Goal: Information Seeking & Learning: Learn about a topic

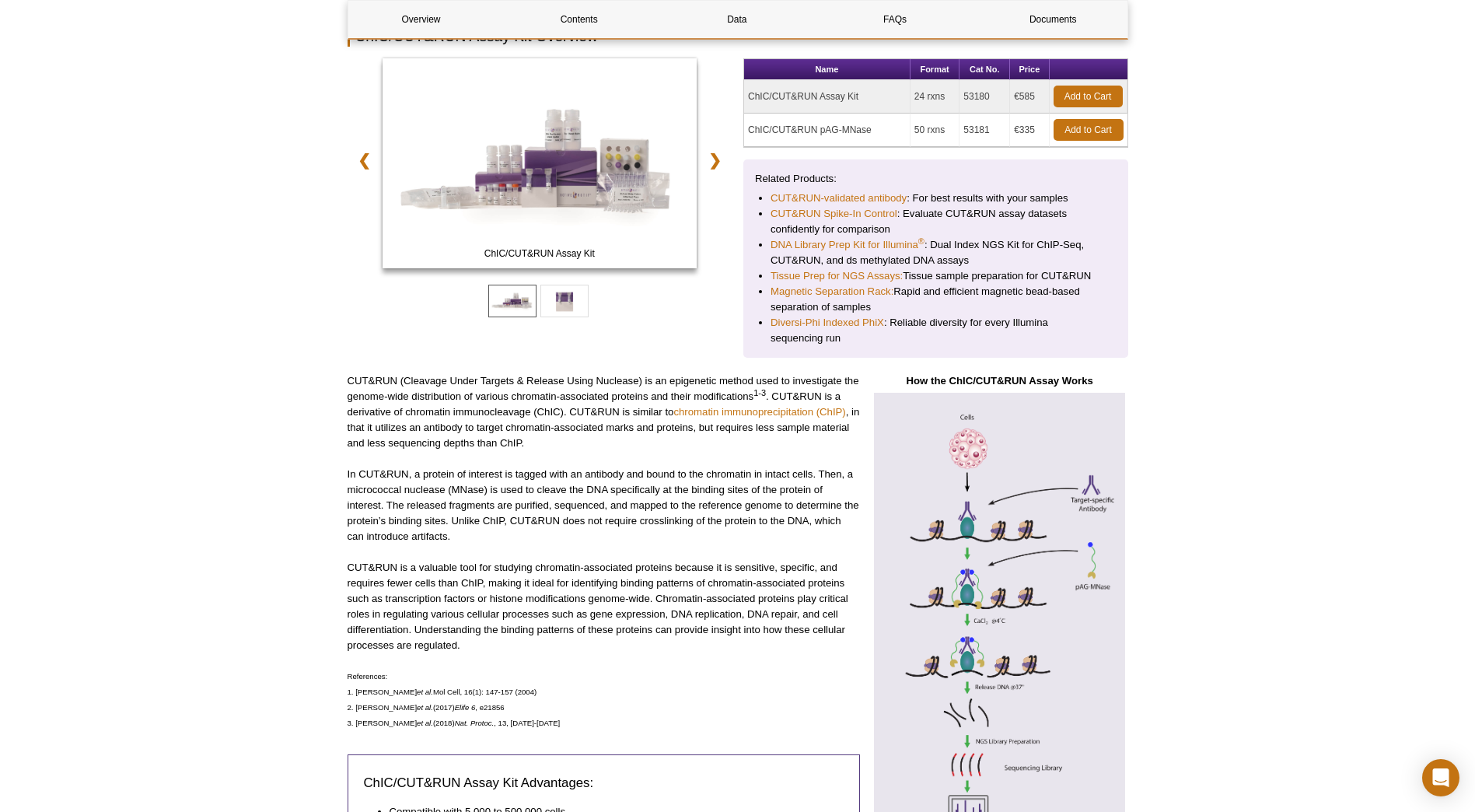
scroll to position [17, 0]
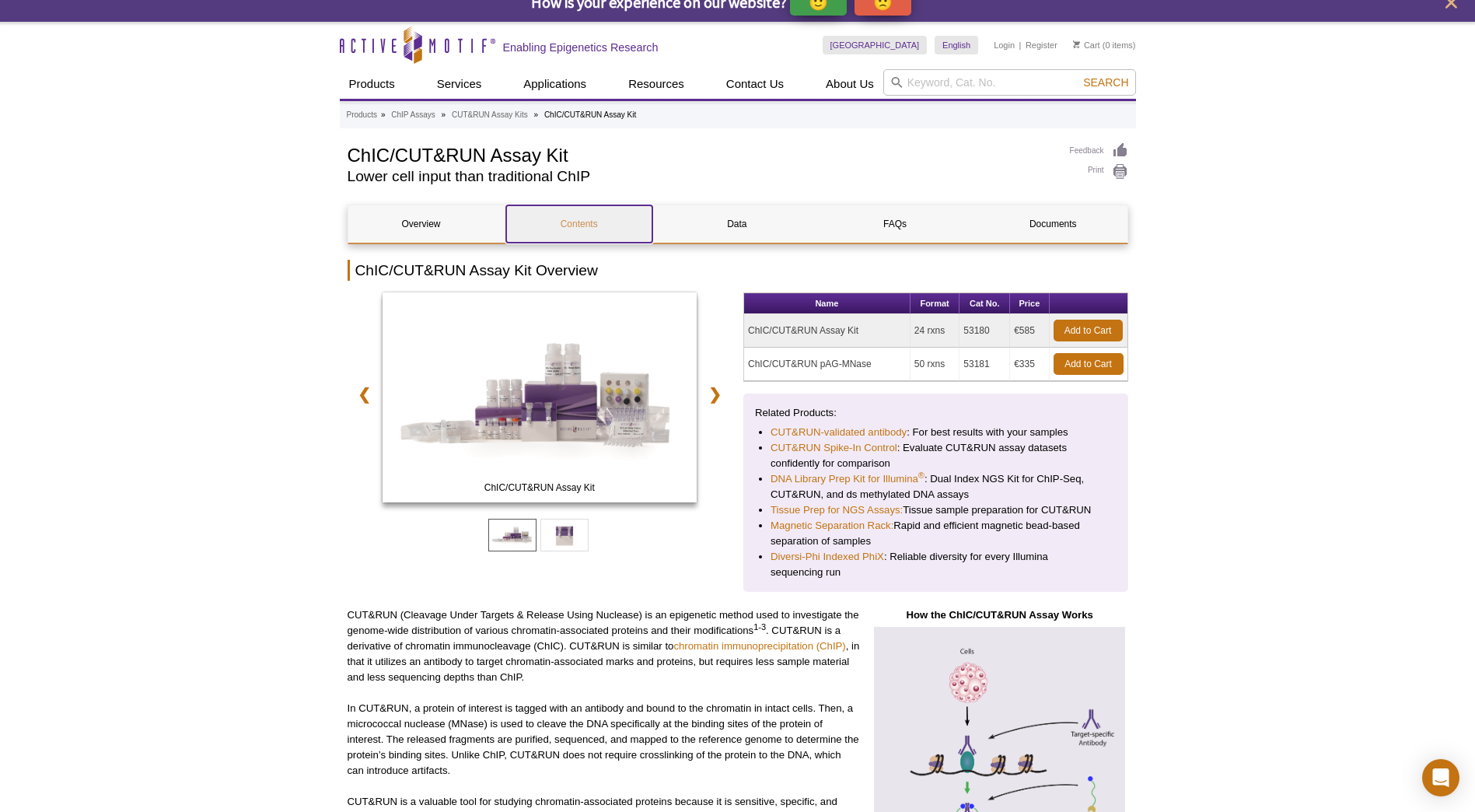
click at [582, 215] on link "Contents" at bounding box center [579, 223] width 146 height 37
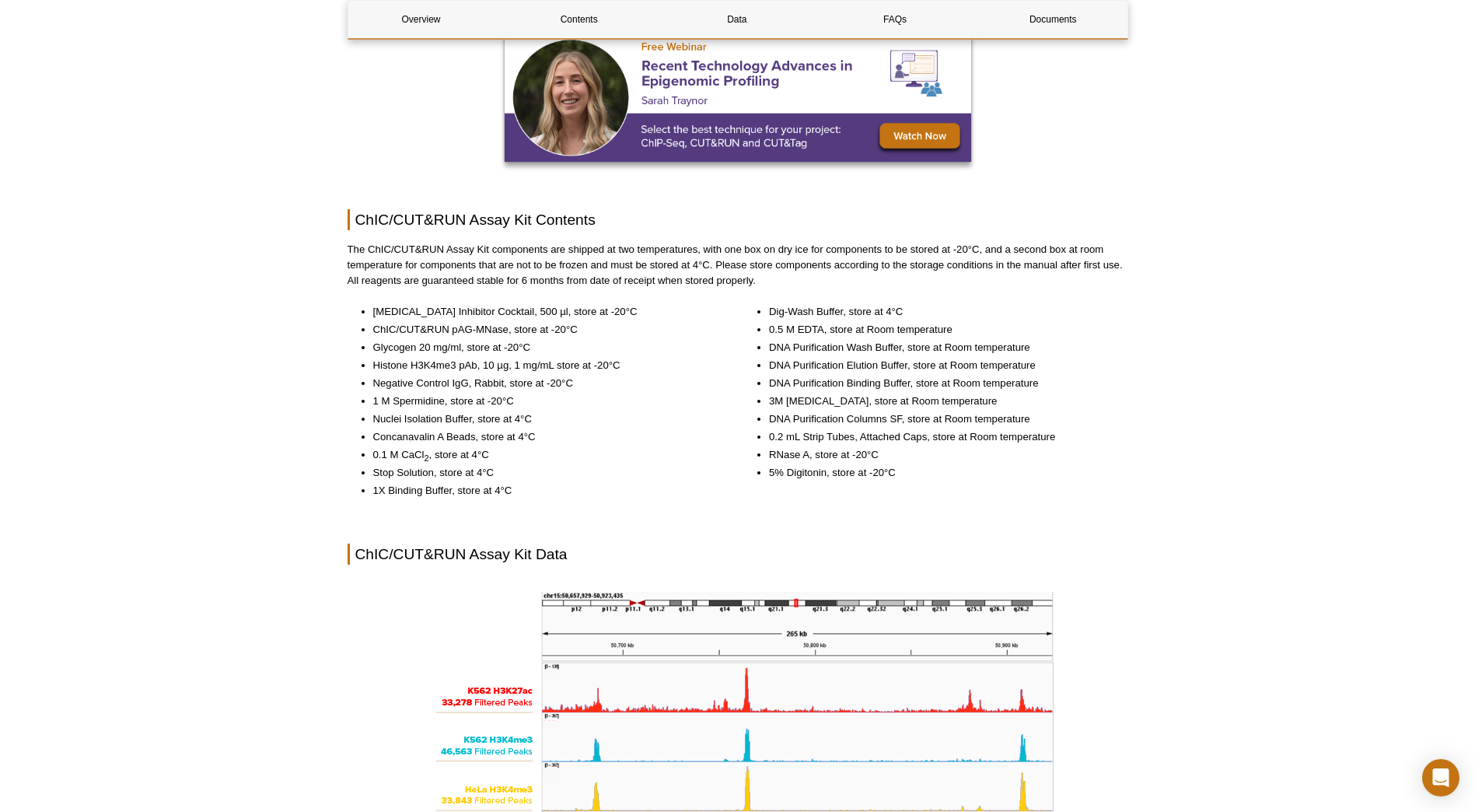
scroll to position [1477, 0]
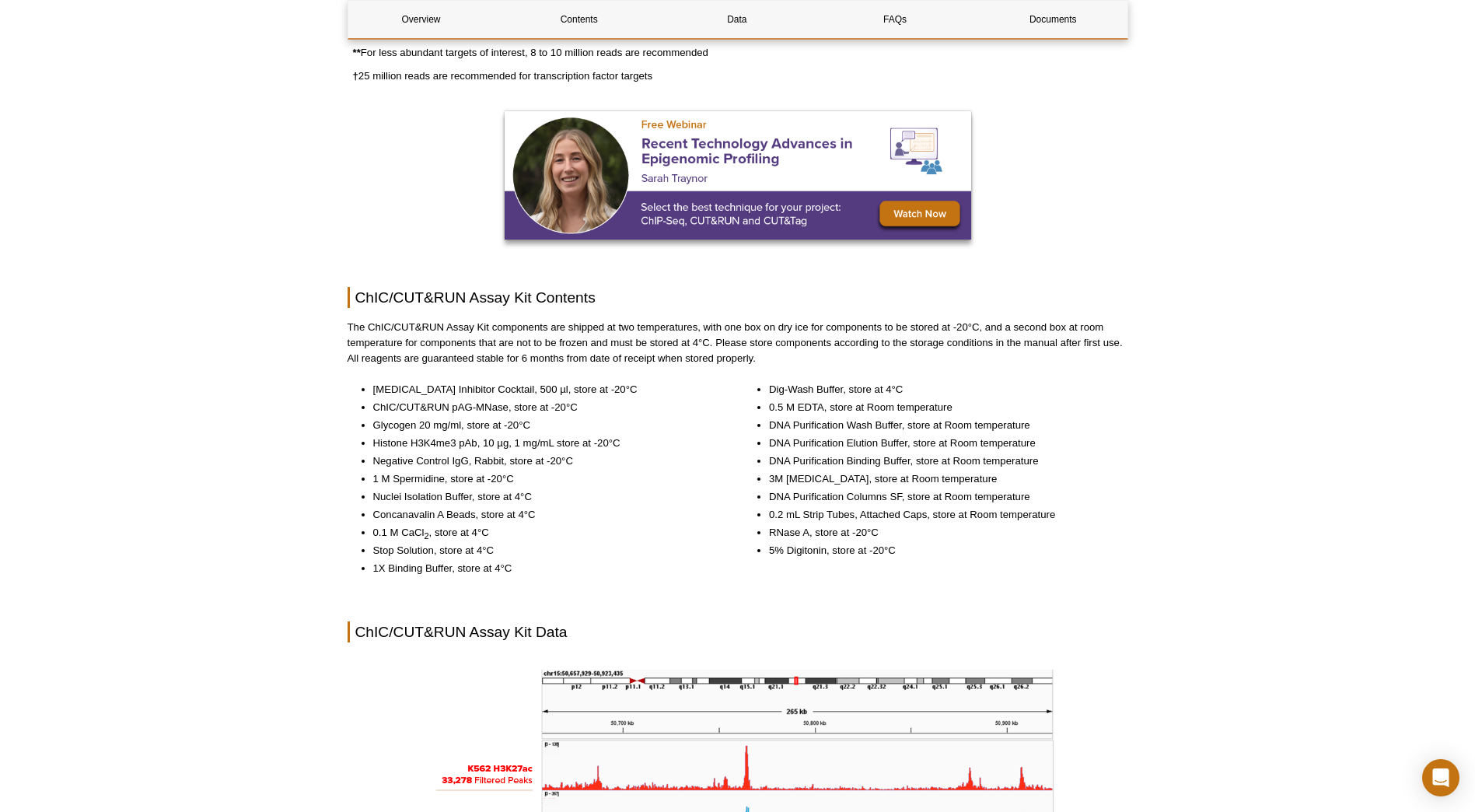
click at [388, 484] on li "1 M Spermidine, store at -20°C" at bounding box center [545, 478] width 344 height 16
drag, startPoint x: 387, startPoint y: 504, endPoint x: 396, endPoint y: 506, distance: 9.2
click at [396, 506] on ul "Protease Inhibitor Cocktail, 500 µl, store at -20°C ChIC/CUT&RUN pAG-MNase, sto…" at bounding box center [532, 478] width 369 height 194
drag, startPoint x: 396, startPoint y: 506, endPoint x: 390, endPoint y: 524, distance: 19.0
click at [390, 524] on ul "Protease Inhibitor Cocktail, 500 µl, store at -20°C ChIC/CUT&RUN pAG-MNase, sto…" at bounding box center [532, 478] width 369 height 194
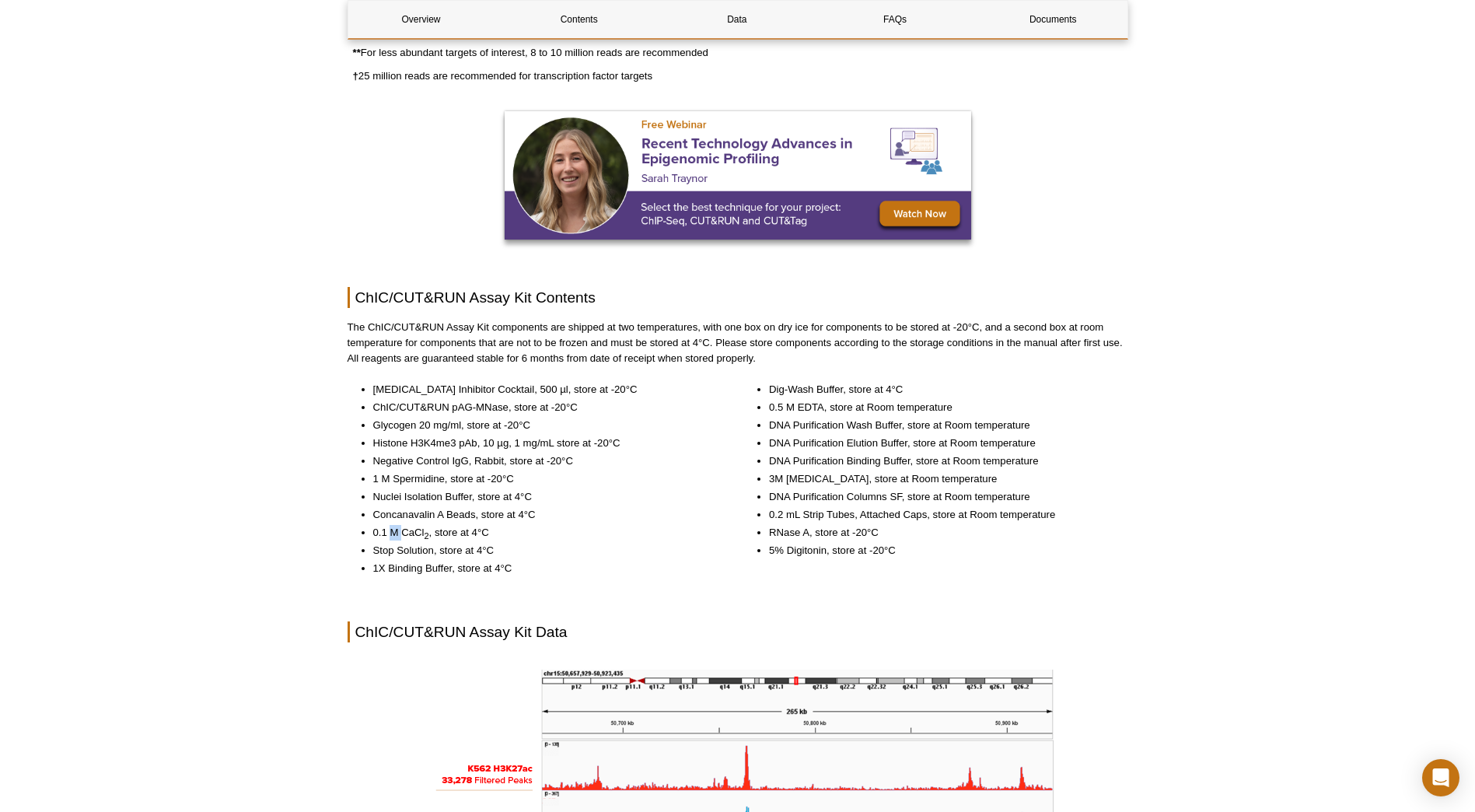
drag, startPoint x: 391, startPoint y: 531, endPoint x: 404, endPoint y: 538, distance: 14.8
click at [404, 538] on li "0.1 M CaCl 2 , store at 4°C" at bounding box center [545, 532] width 344 height 16
drag, startPoint x: 404, startPoint y: 538, endPoint x: 400, endPoint y: 555, distance: 17.5
click at [400, 555] on li "Stop Solution, store at 4°C" at bounding box center [545, 550] width 344 height 16
drag, startPoint x: 409, startPoint y: 410, endPoint x: 512, endPoint y: 410, distance: 103.0
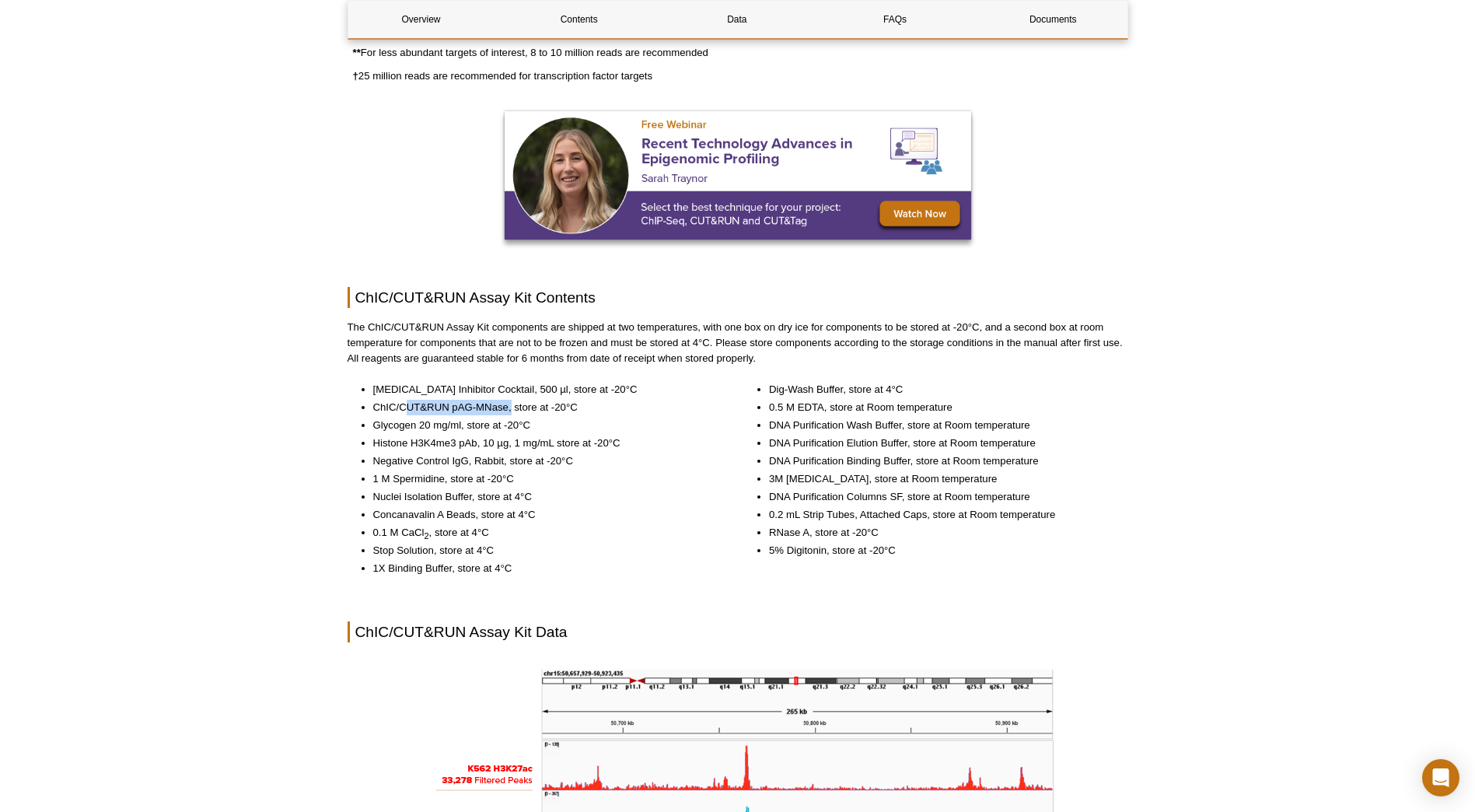
click at [512, 410] on li "ChIC/CUT&RUN pAG-MNase, store at -20°C" at bounding box center [545, 407] width 344 height 16
drag, startPoint x: 509, startPoint y: 441, endPoint x: 375, endPoint y: 440, distance: 134.0
click at [375, 440] on li "Histone H3K4me3 pAb, 10 µg, 1 mg/mL store at -20°C" at bounding box center [545, 443] width 344 height 16
drag, startPoint x: 375, startPoint y: 440, endPoint x: 374, endPoint y: 450, distance: 10.0
click at [374, 450] on li "Histone H3K4me3 pAb, 10 µg, 1 mg/mL store at -20°C" at bounding box center [545, 443] width 344 height 16
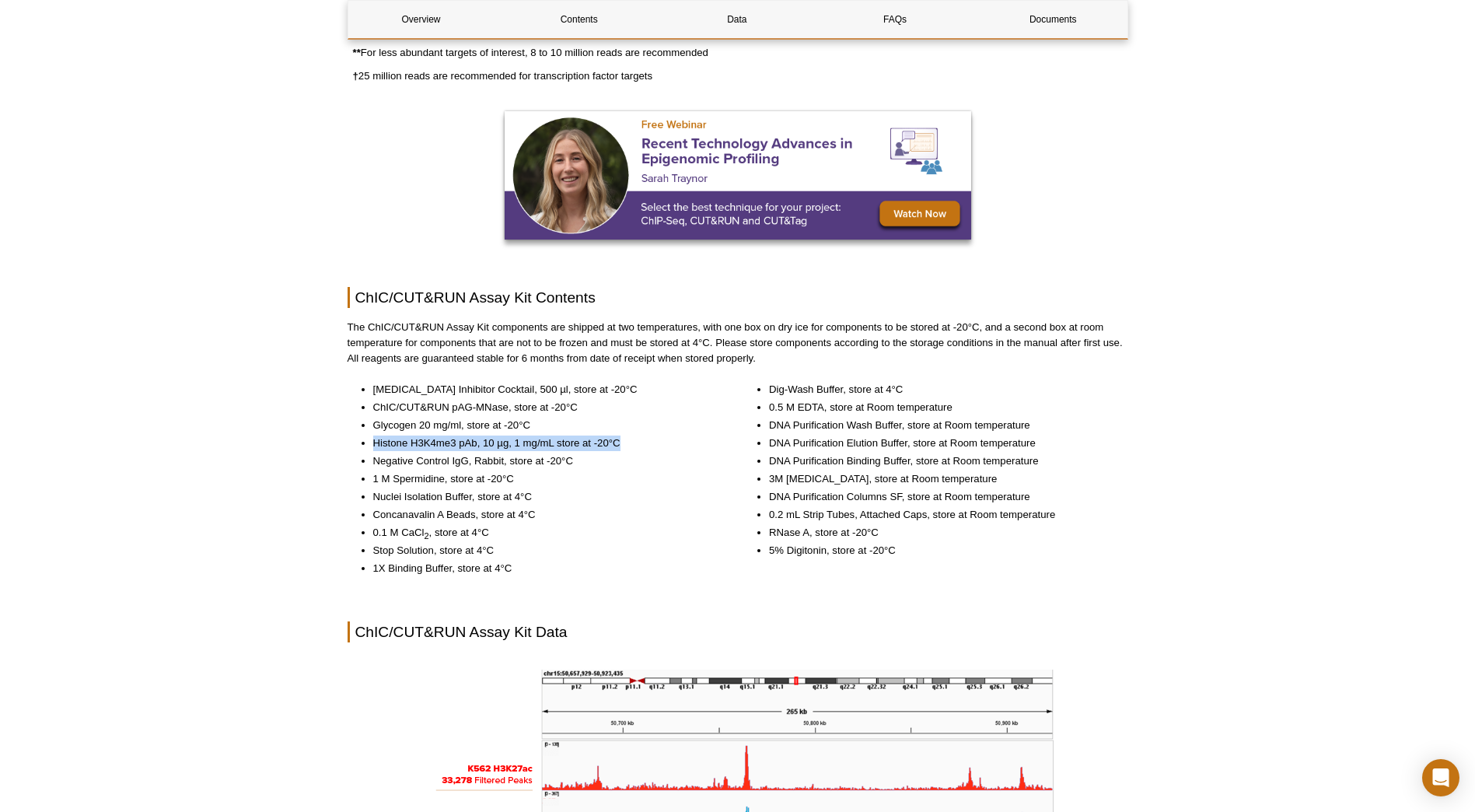
drag, startPoint x: 374, startPoint y: 442, endPoint x: 621, endPoint y: 444, distance: 247.0
click at [621, 444] on li "Histone H3K4me3 pAb, 10 µg, 1 mg/mL store at -20°C" at bounding box center [545, 443] width 344 height 16
drag, startPoint x: 621, startPoint y: 444, endPoint x: 614, endPoint y: 455, distance: 13.0
click at [614, 455] on li "Negative Control IgG, Rabbit, store at -20°C" at bounding box center [545, 461] width 344 height 16
click at [408, 440] on li "Histone H3K4me3 pAb, 10 µg, 1 mg/mL store at -20°C" at bounding box center [545, 443] width 344 height 16
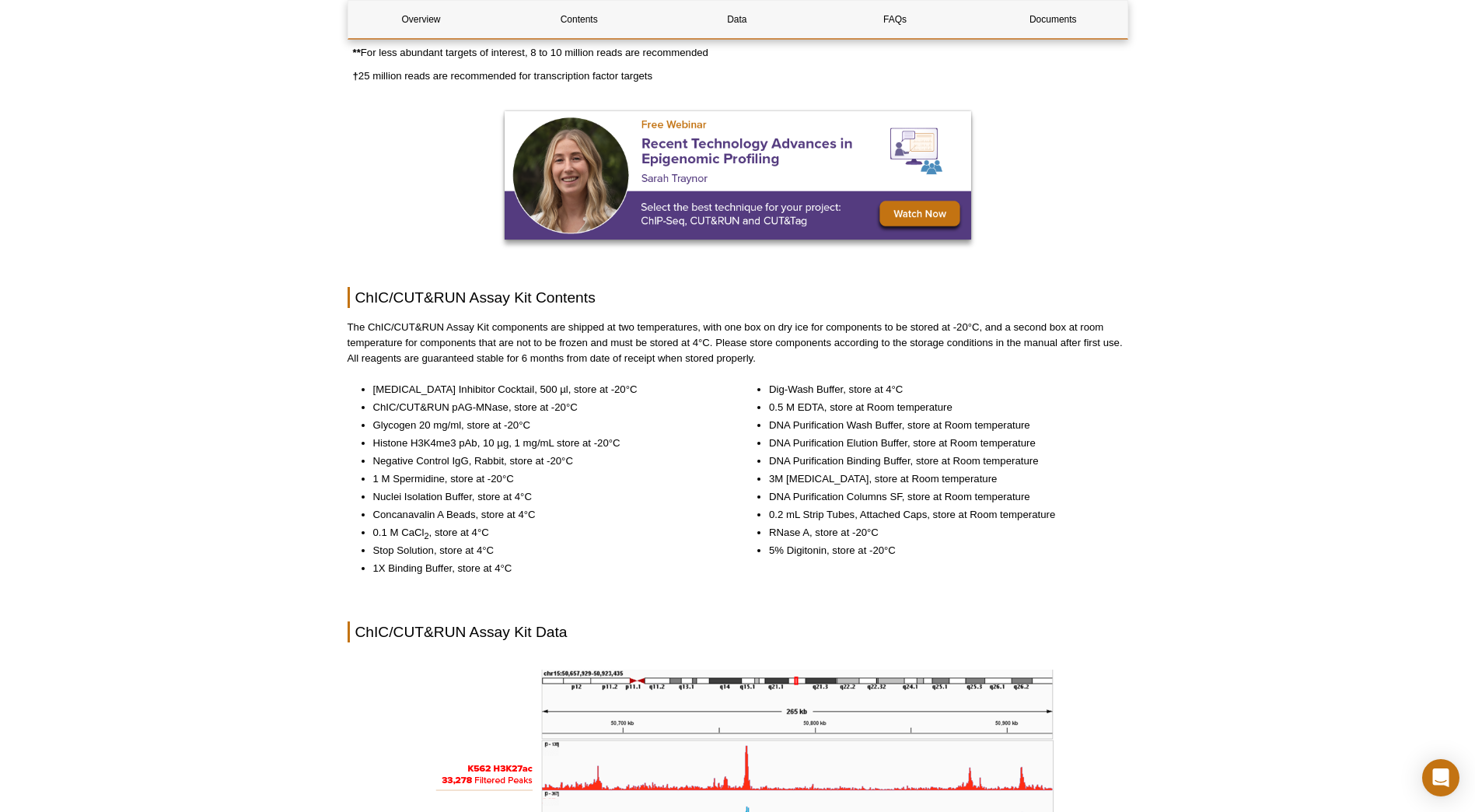
click at [425, 447] on li "Histone H3K4me3 pAb, 10 µg, 1 mg/mL store at -20°C" at bounding box center [545, 443] width 344 height 16
copy li "H3K4me3"
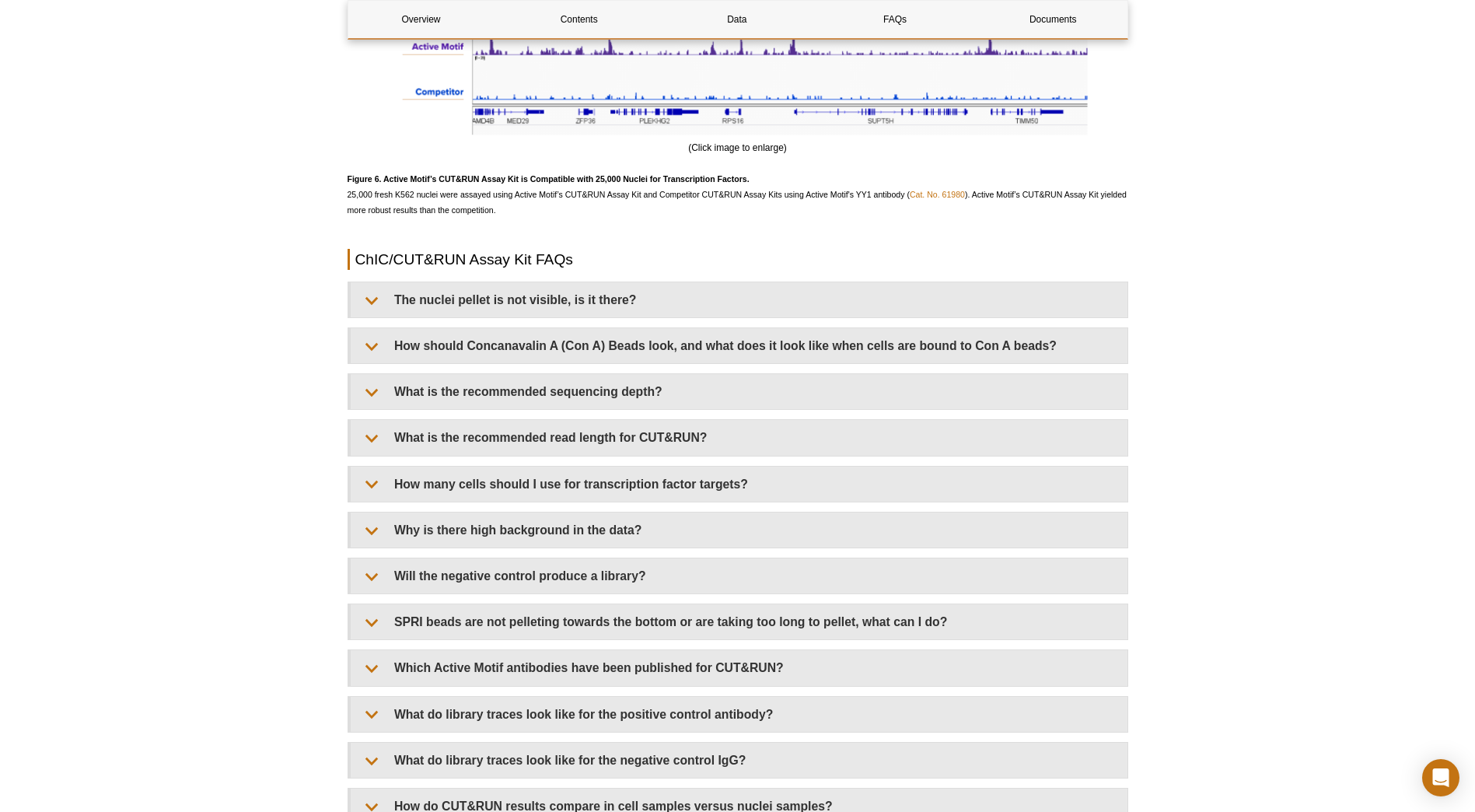
scroll to position [4432, 0]
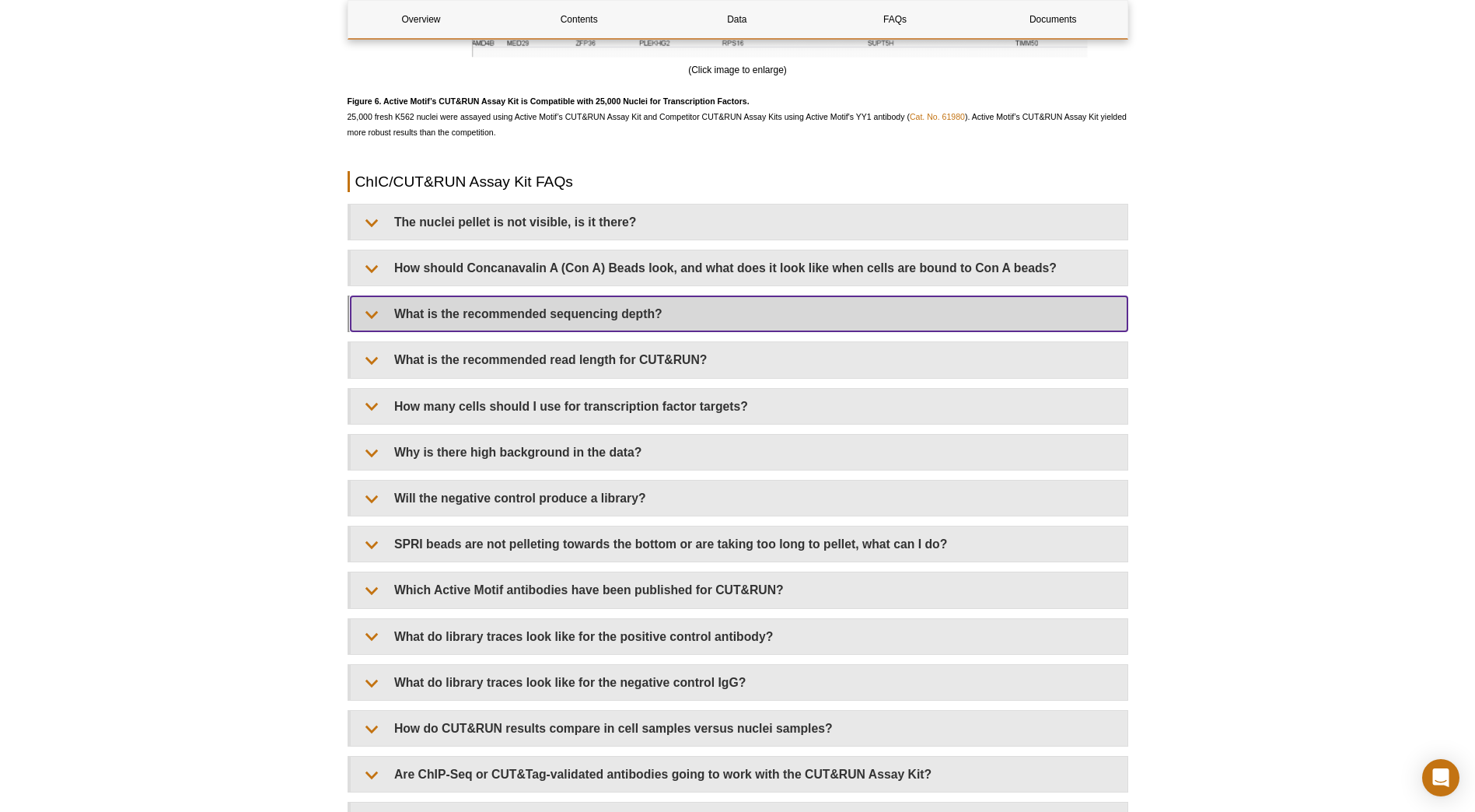
click at [518, 321] on summary "What is the recommended sequencing depth?" at bounding box center [739, 313] width 777 height 35
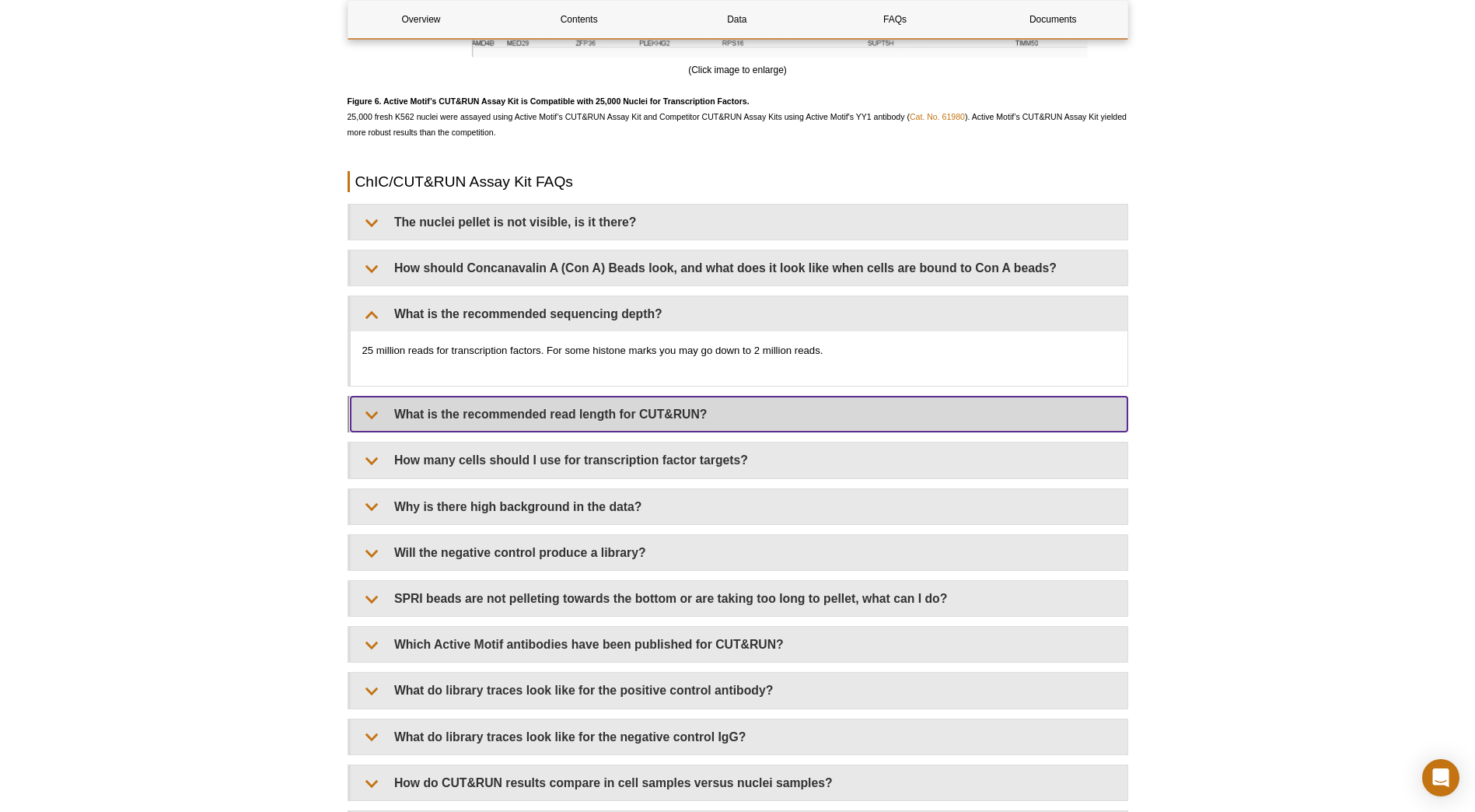
click at [421, 412] on summary "What is the recommended read length for CUT&RUN?" at bounding box center [739, 413] width 777 height 35
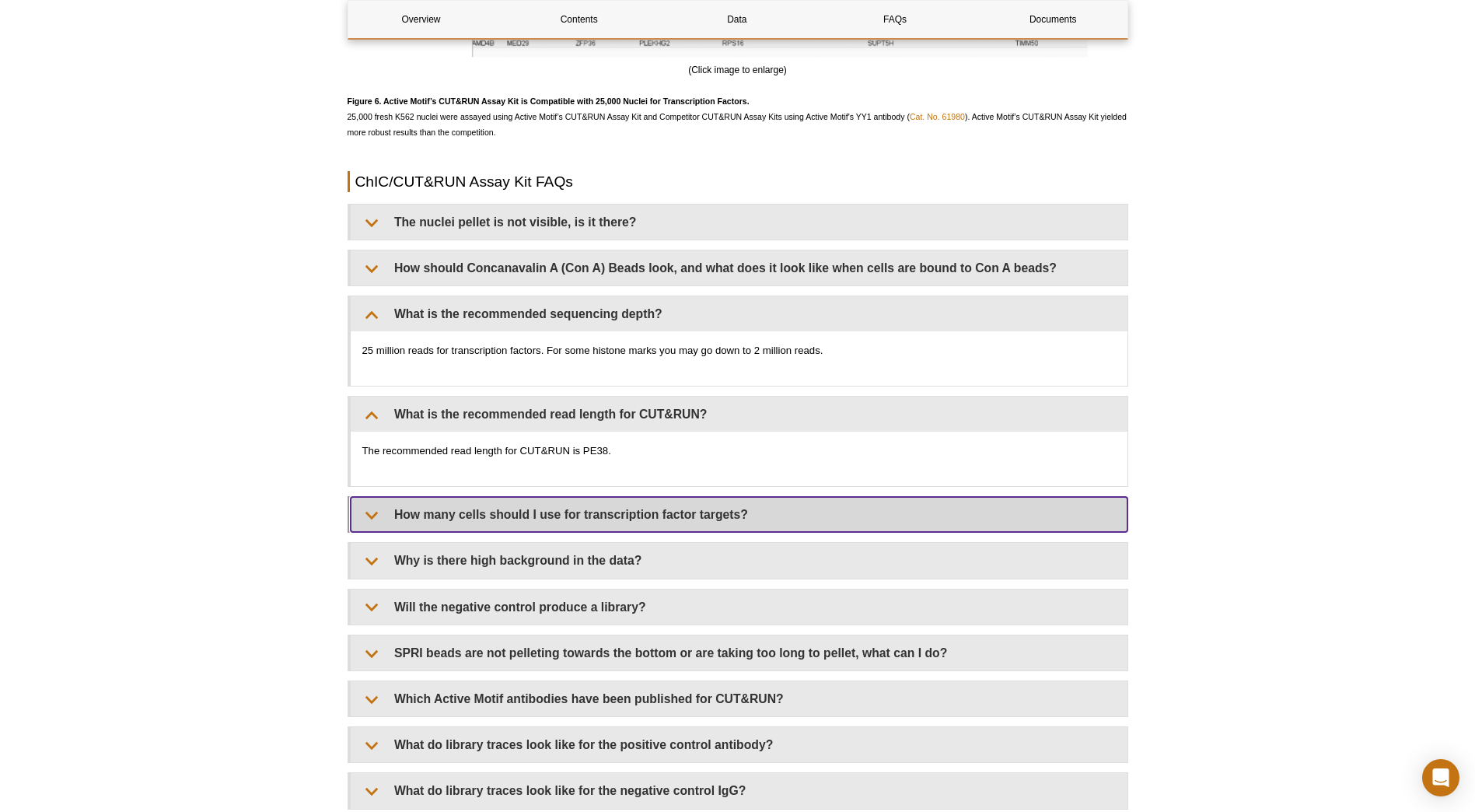
click at [412, 521] on summary "How many cells should I use for transcription factor targets?" at bounding box center [739, 514] width 777 height 35
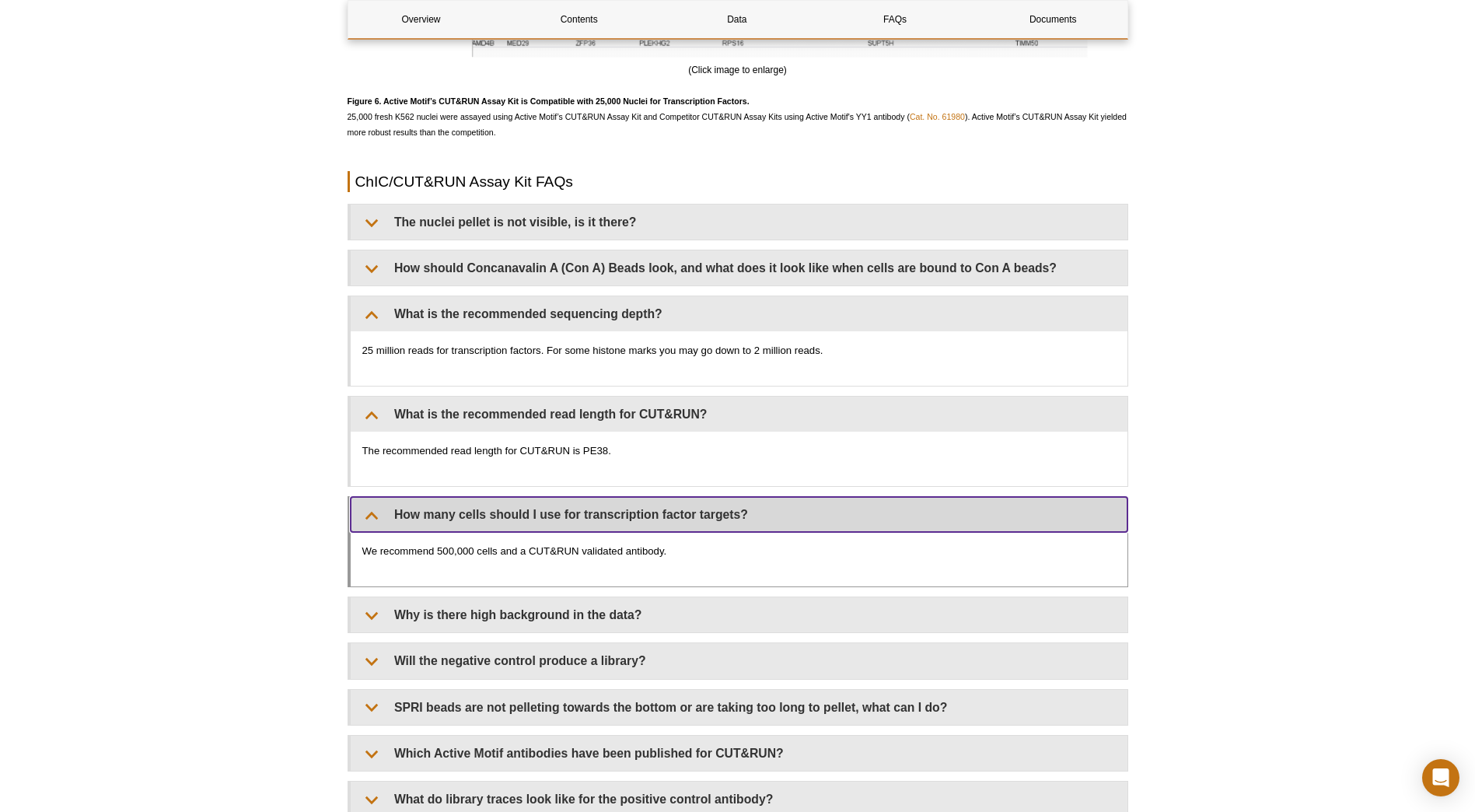
click at [399, 509] on summary "How many cells should I use for transcription factor targets?" at bounding box center [739, 514] width 777 height 35
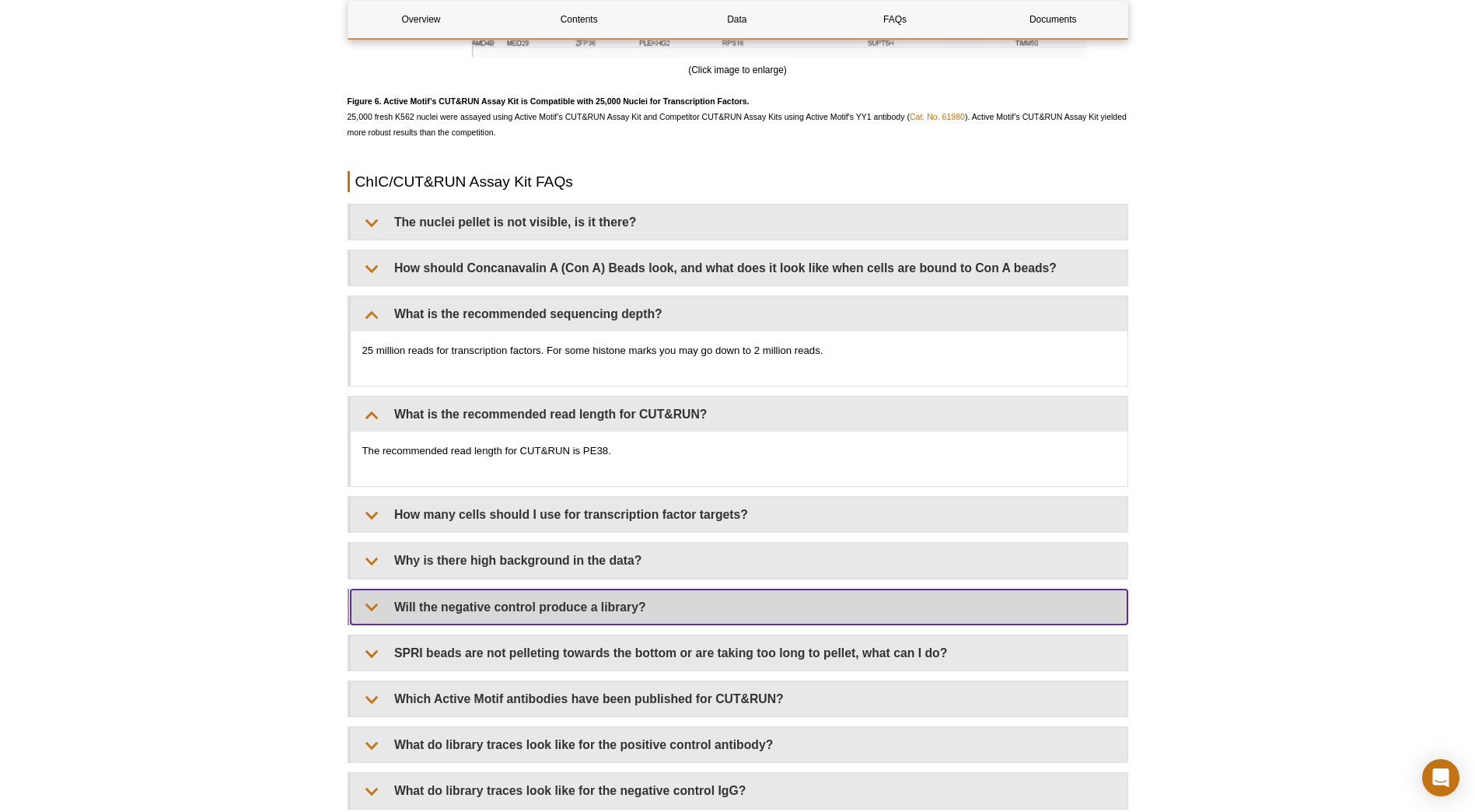
click at [452, 610] on summary "Will the negative control produce a library?" at bounding box center [739, 607] width 777 height 35
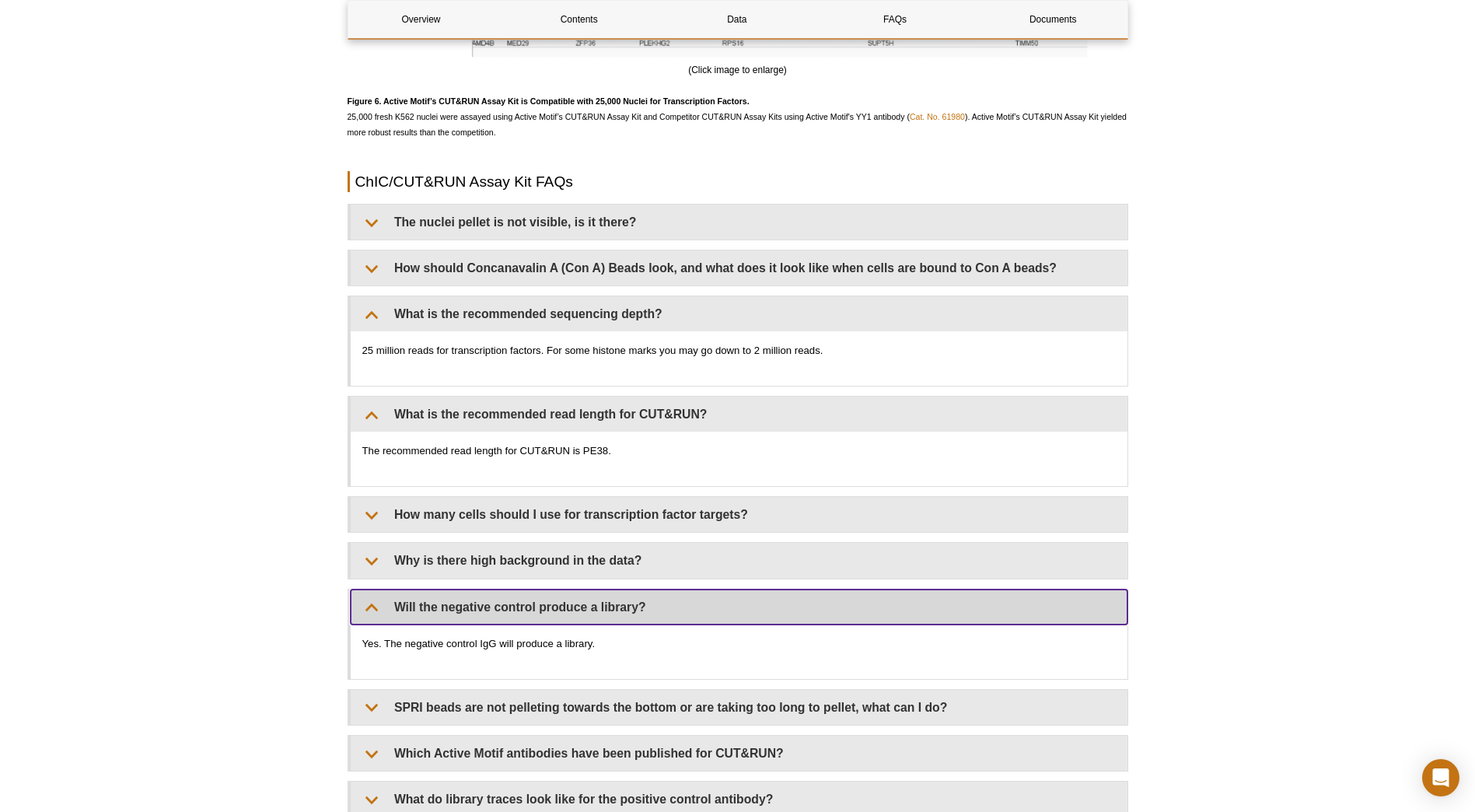
scroll to position [4664, 0]
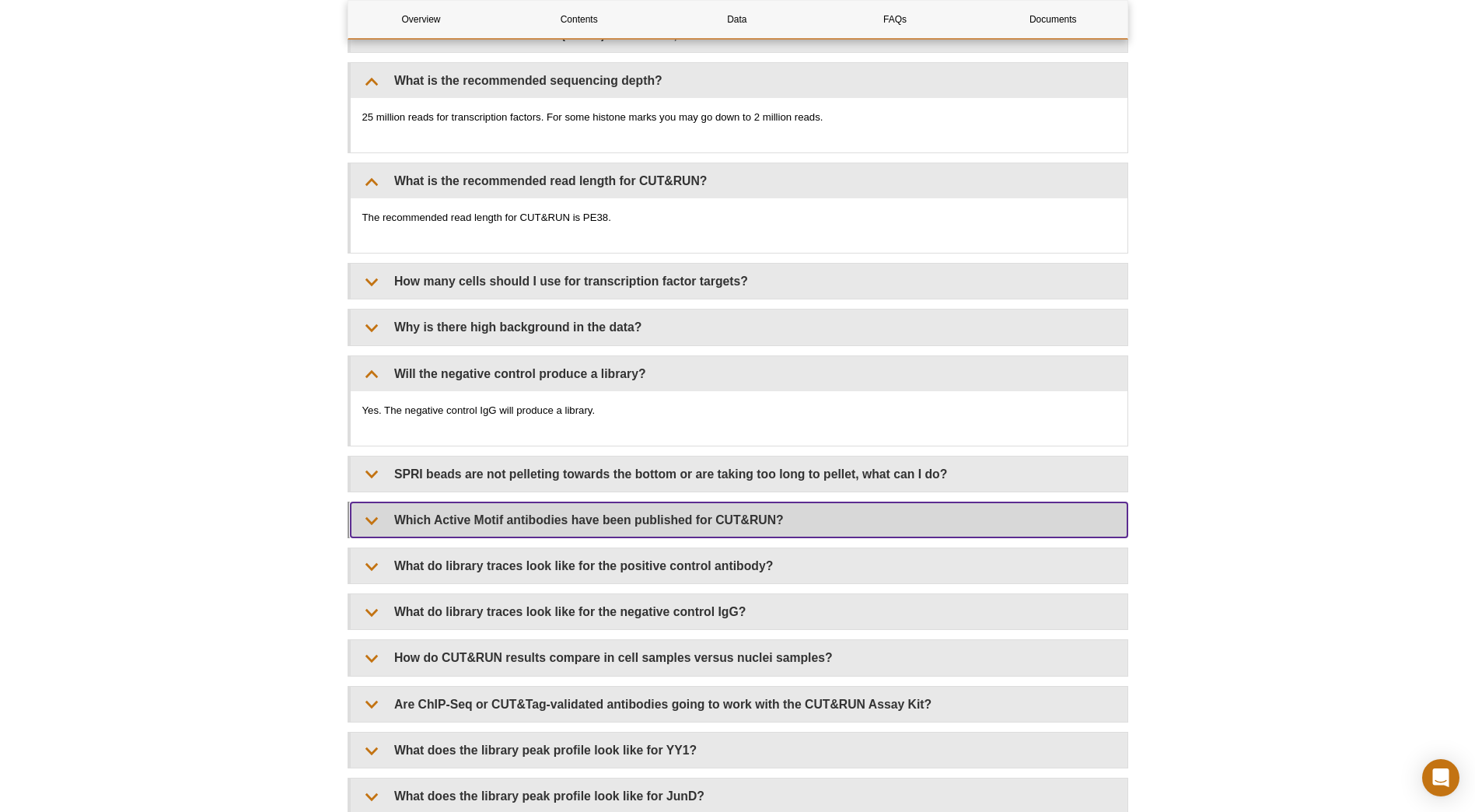
click at [415, 518] on summary "Which Active Motif antibodies have been published for CUT&RUN?" at bounding box center [739, 519] width 777 height 35
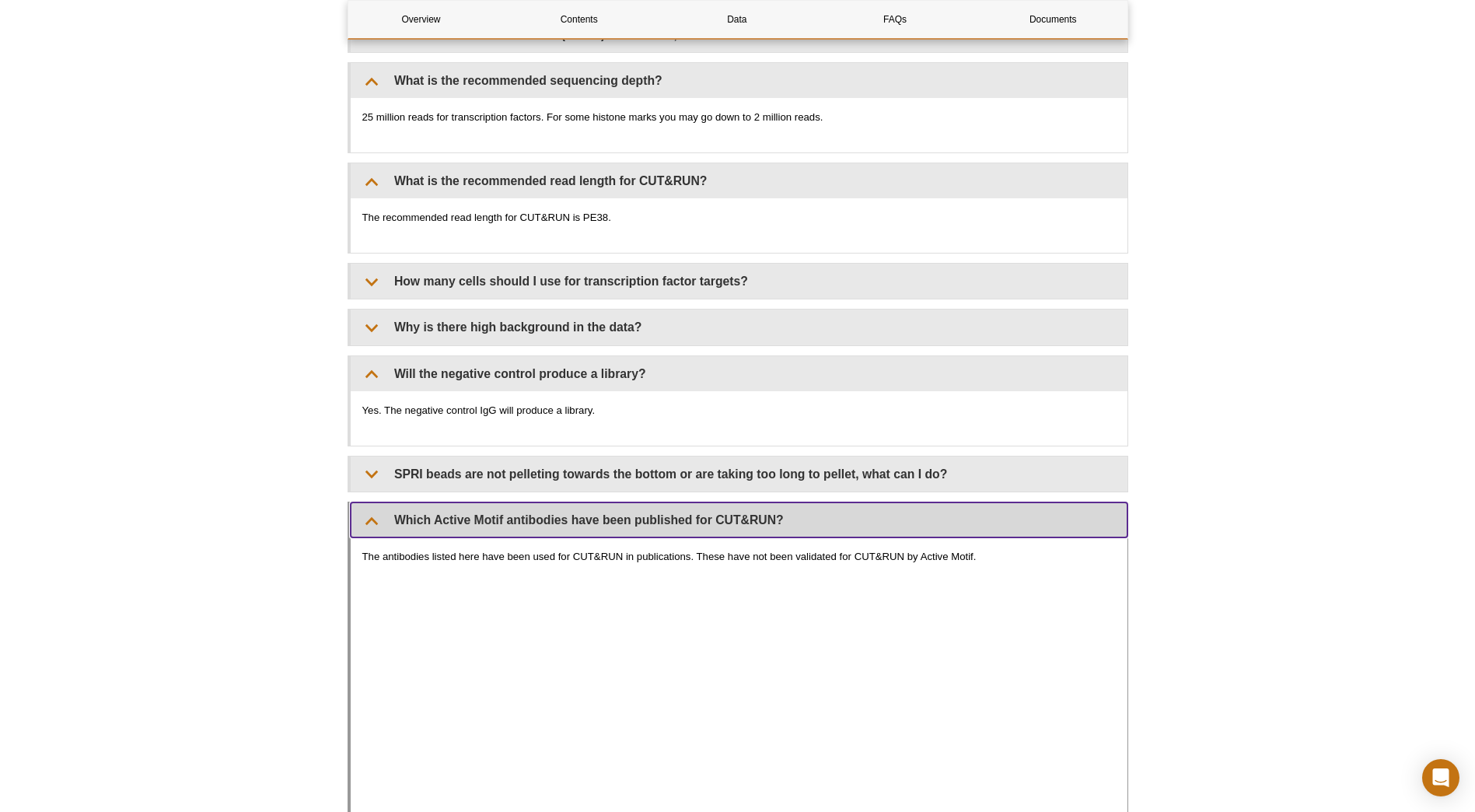
click at [415, 518] on summary "Which Active Motif antibodies have been published for CUT&RUN?" at bounding box center [739, 519] width 777 height 35
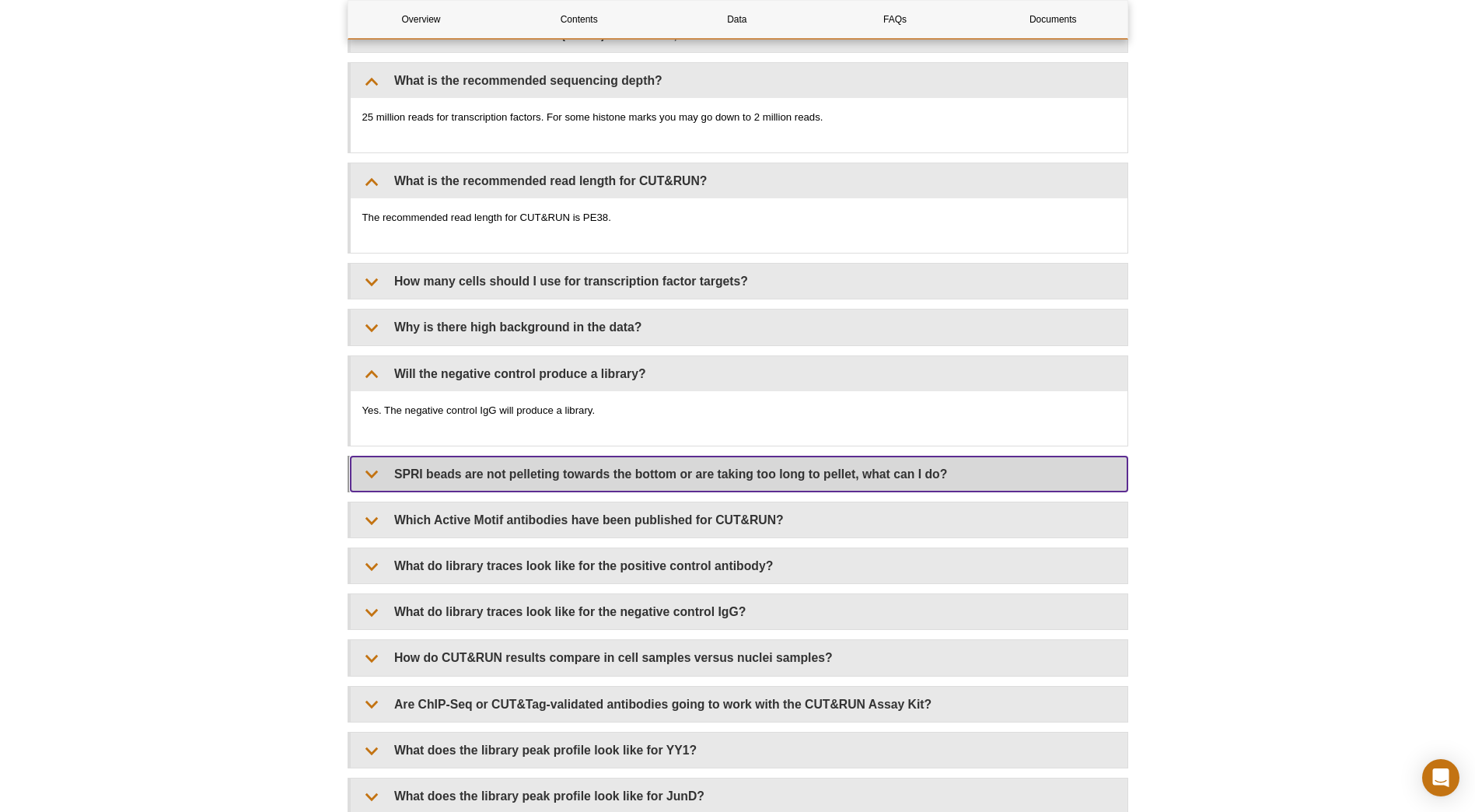
click at [421, 482] on summary "SPRI beads are not pelleting towards the bottom or are taking too long to pelle…" at bounding box center [739, 473] width 777 height 35
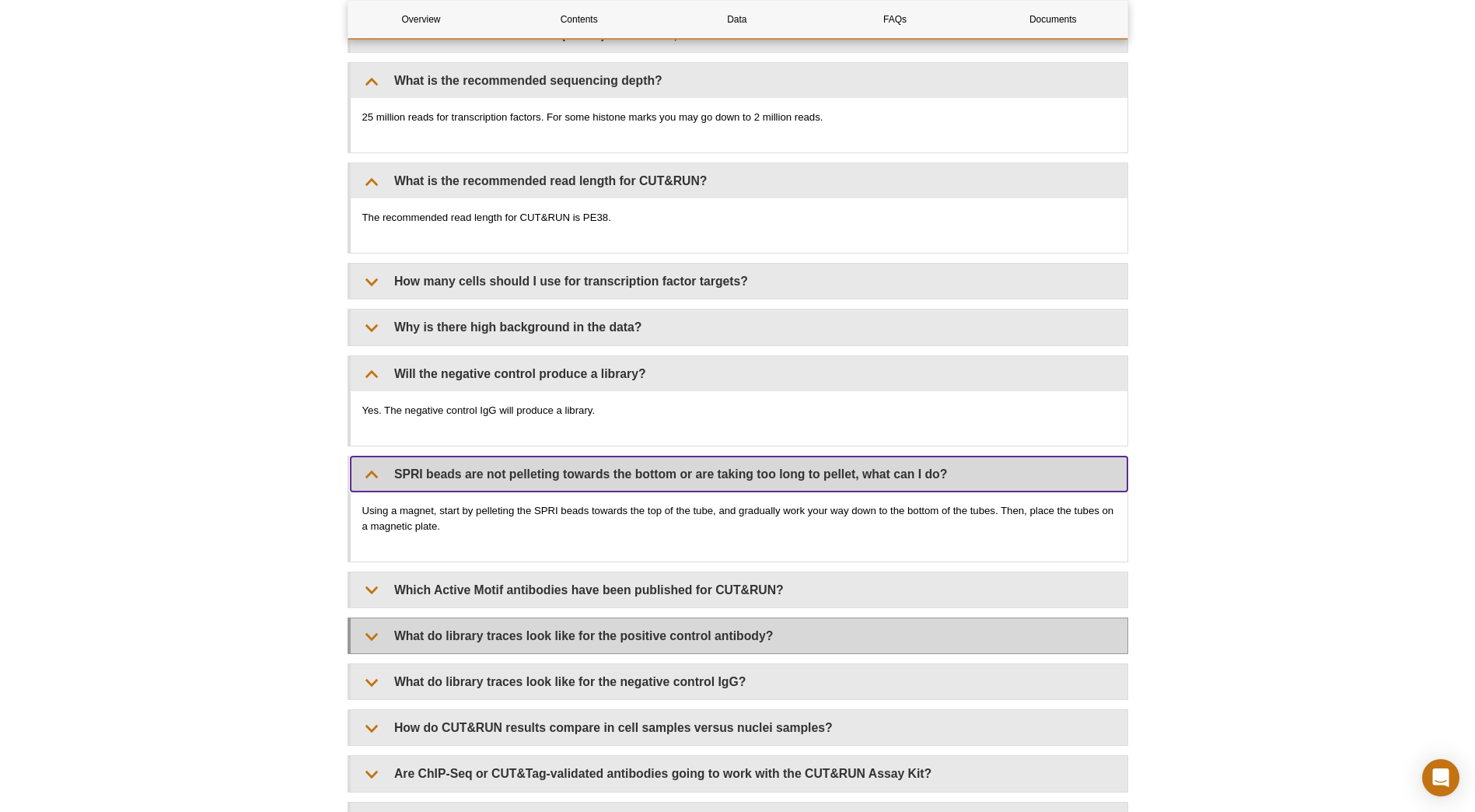
scroll to position [4898, 0]
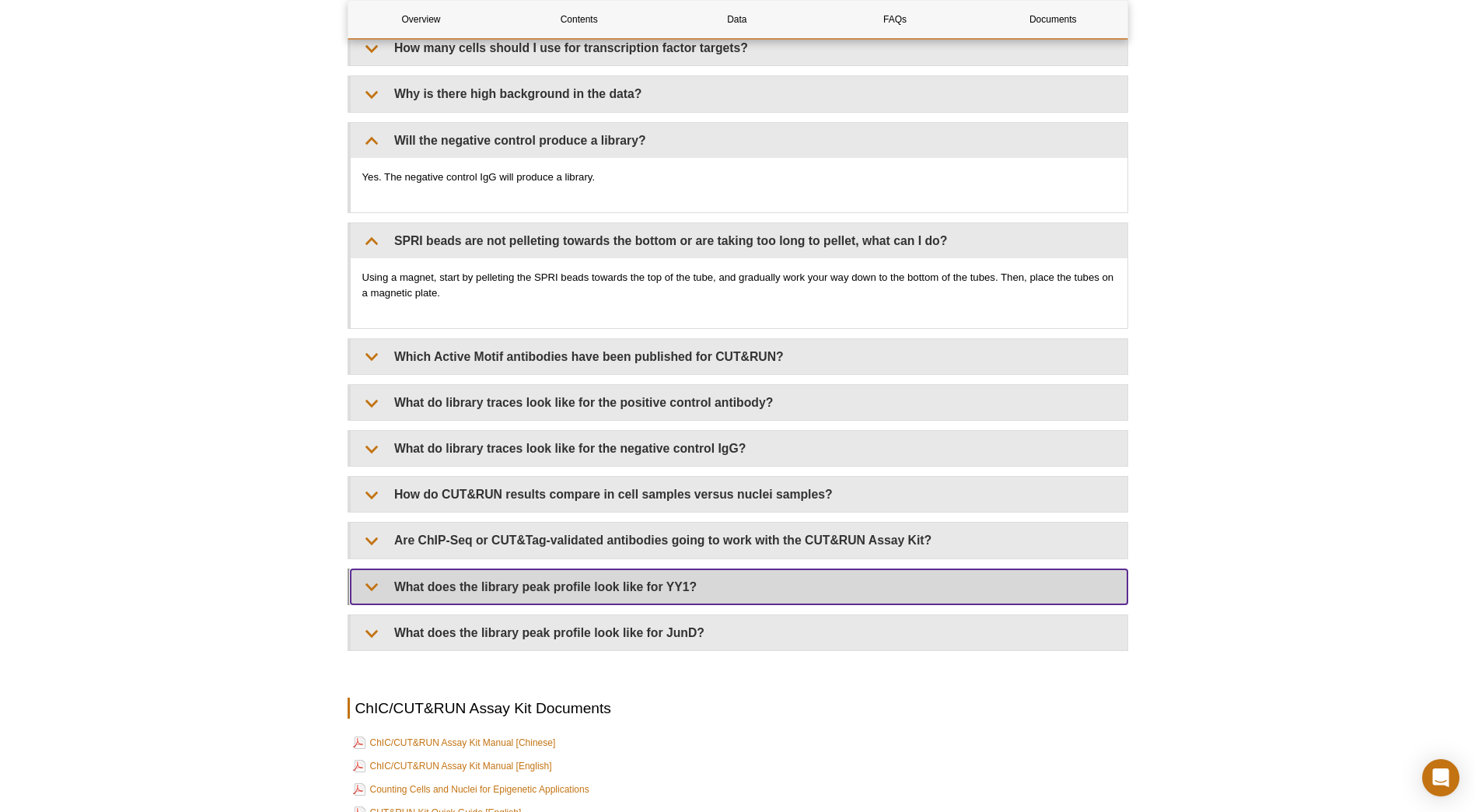
click at [440, 585] on summary "What does the library peak profile look like for YY1?" at bounding box center [739, 586] width 777 height 35
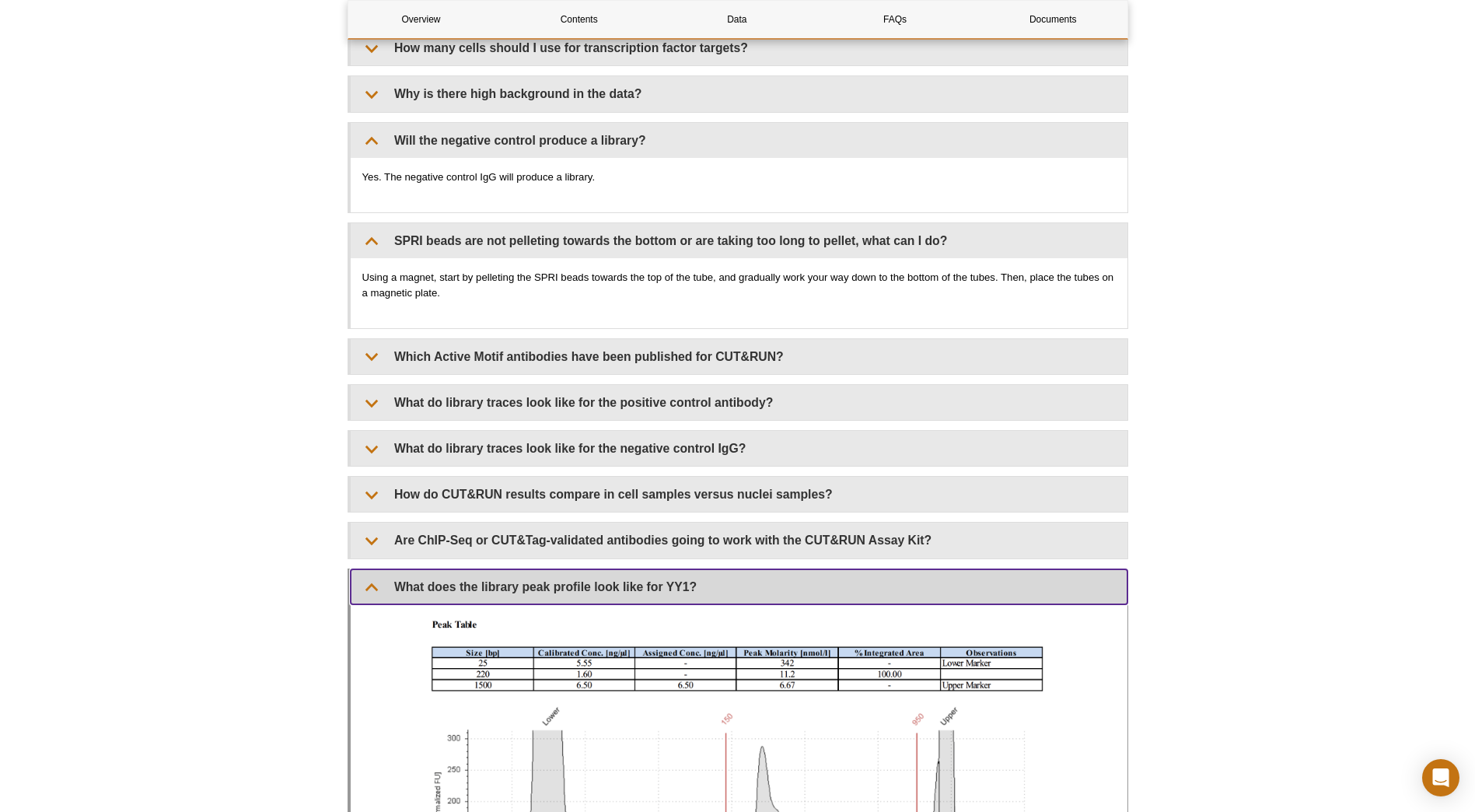
click at [440, 585] on summary "What does the library peak profile look like for YY1?" at bounding box center [739, 586] width 777 height 35
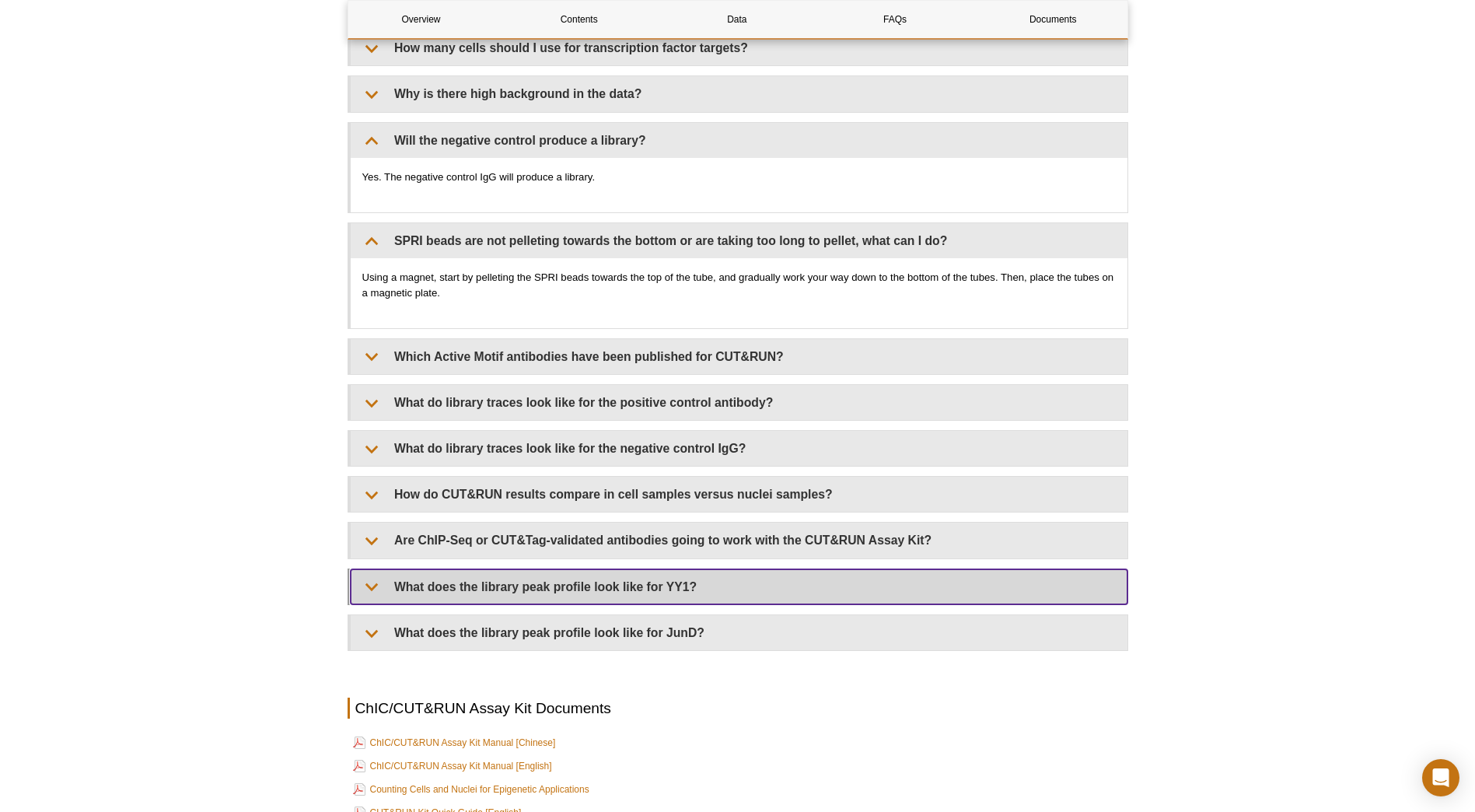
scroll to position [5131, 0]
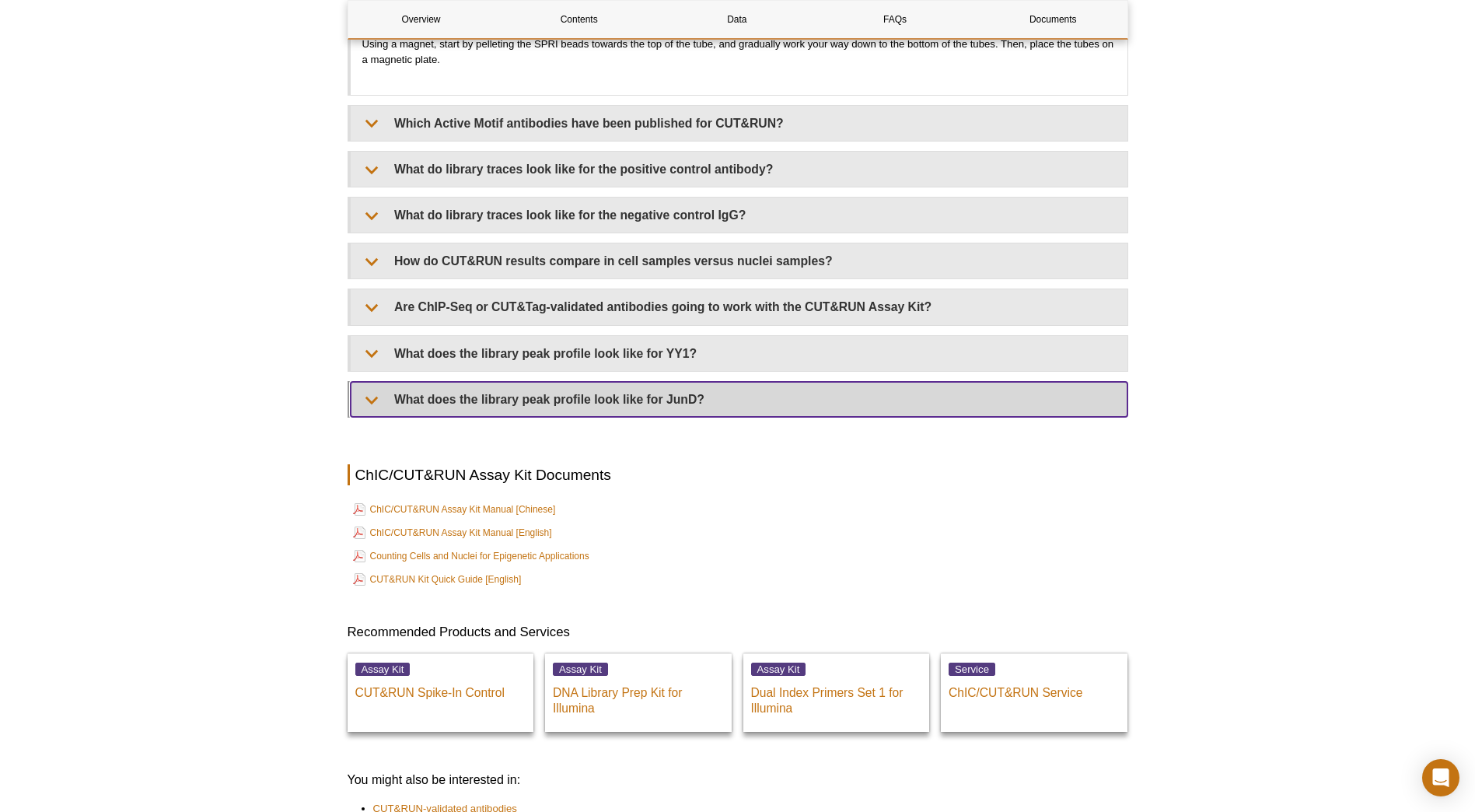
click at [454, 408] on summary "What does the library peak profile look like for JunD?" at bounding box center [739, 399] width 777 height 35
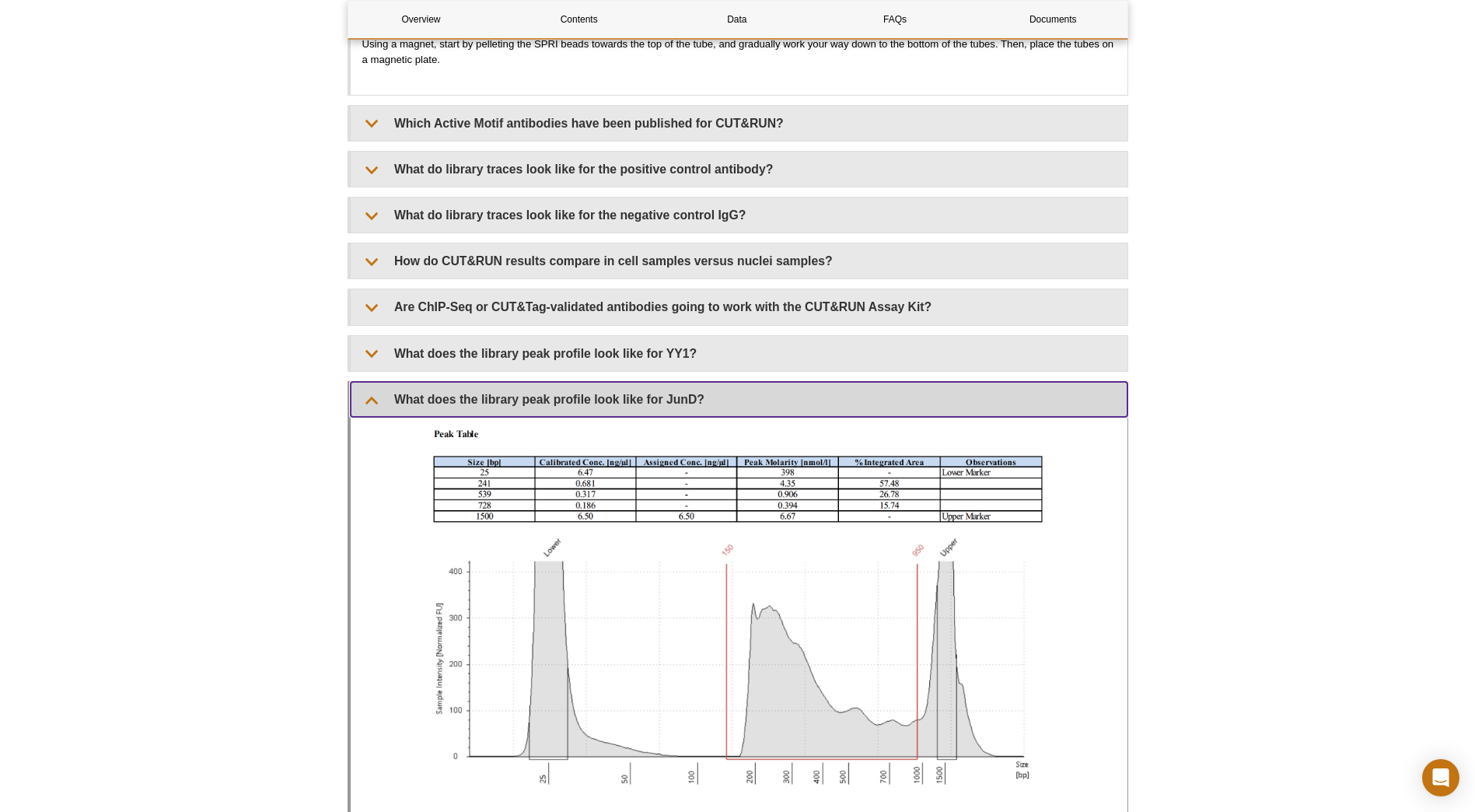
click at [454, 408] on summary "What does the library peak profile look like for JunD?" at bounding box center [739, 399] width 777 height 35
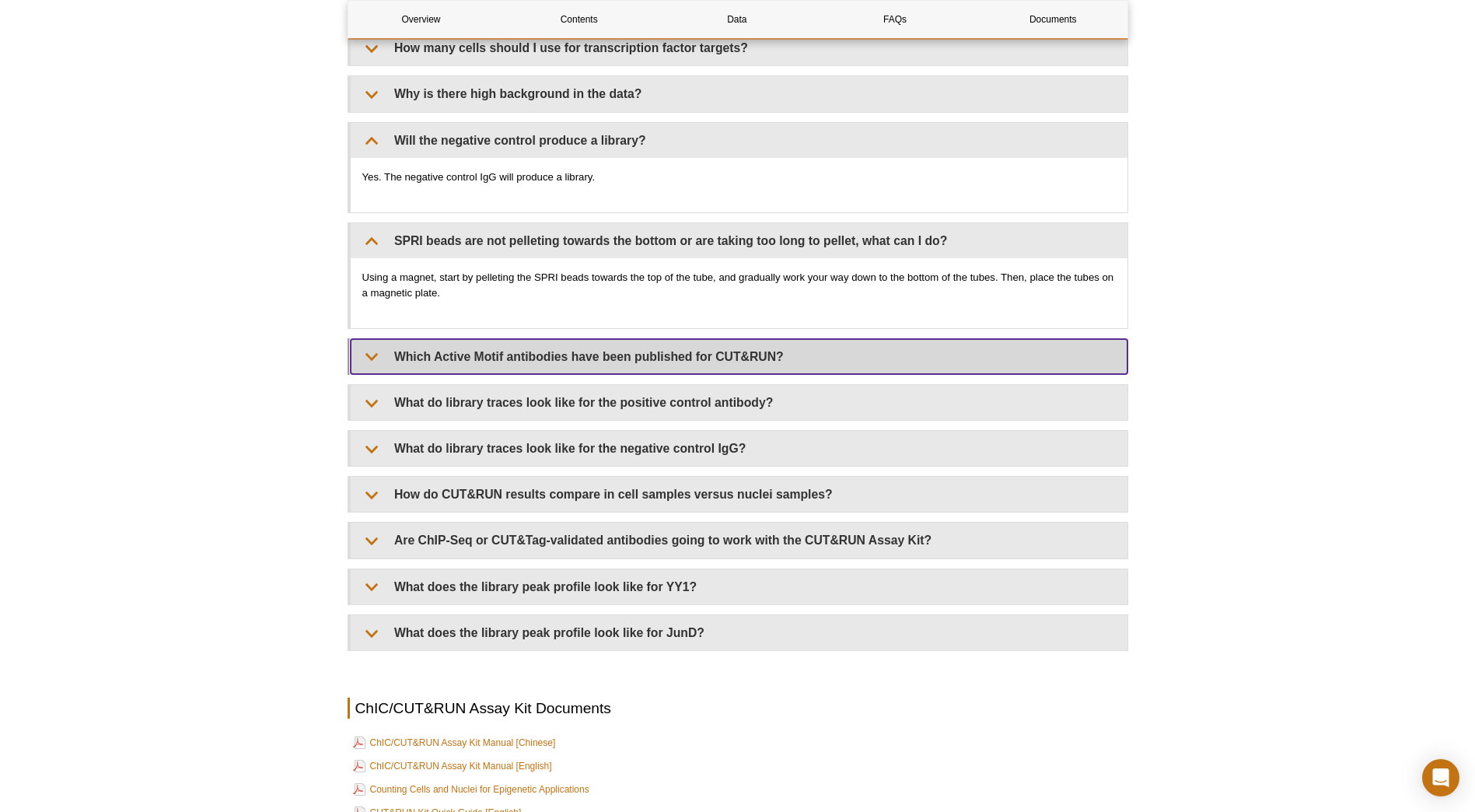
click at [537, 366] on summary "Which Active Motif antibodies have been published for CUT&RUN?" at bounding box center [739, 356] width 777 height 35
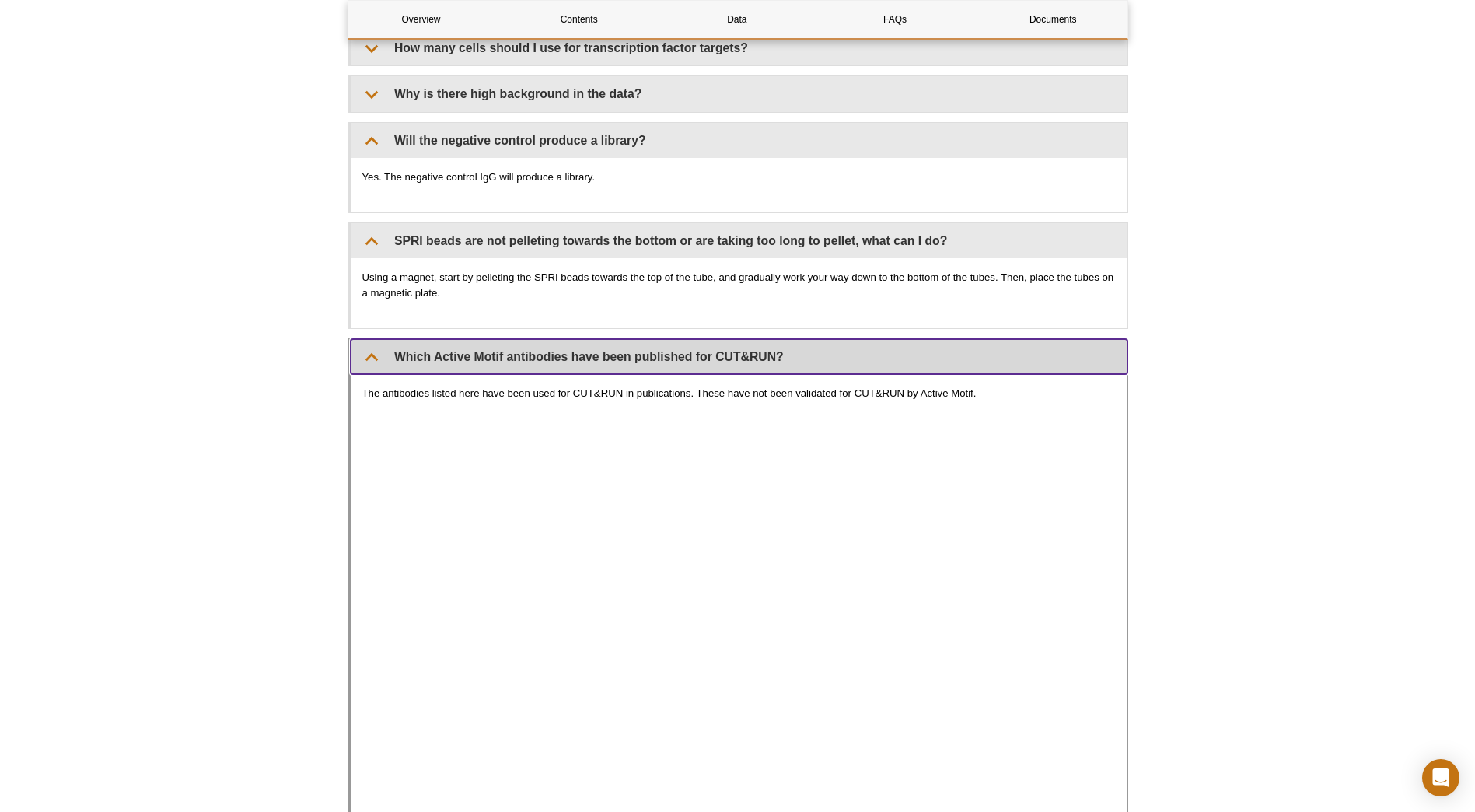
click at [409, 358] on summary "Which Active Motif antibodies have been published for CUT&RUN?" at bounding box center [739, 356] width 777 height 35
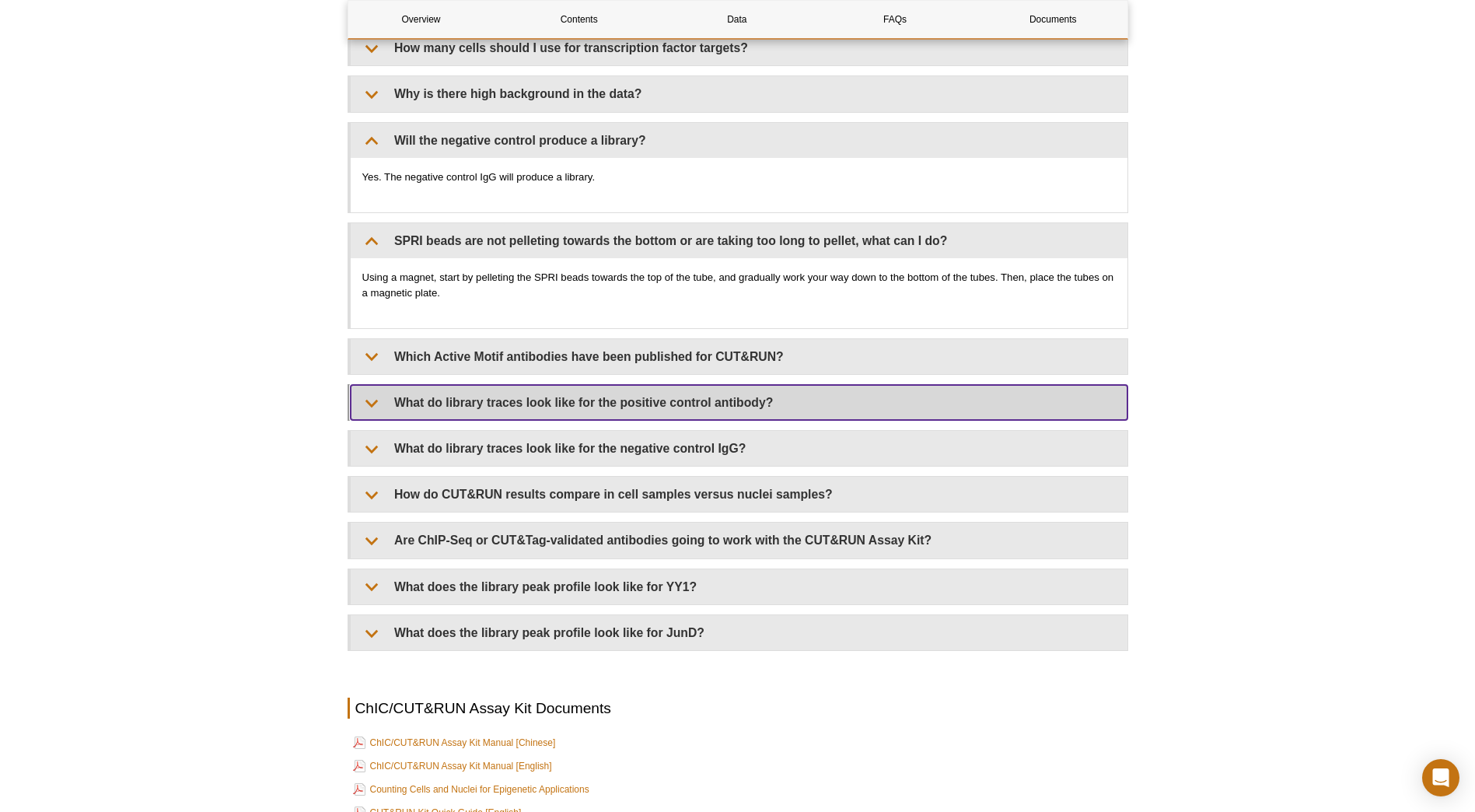
click at [505, 413] on summary "What do library traces look like for the positive control antibody?" at bounding box center [739, 402] width 777 height 35
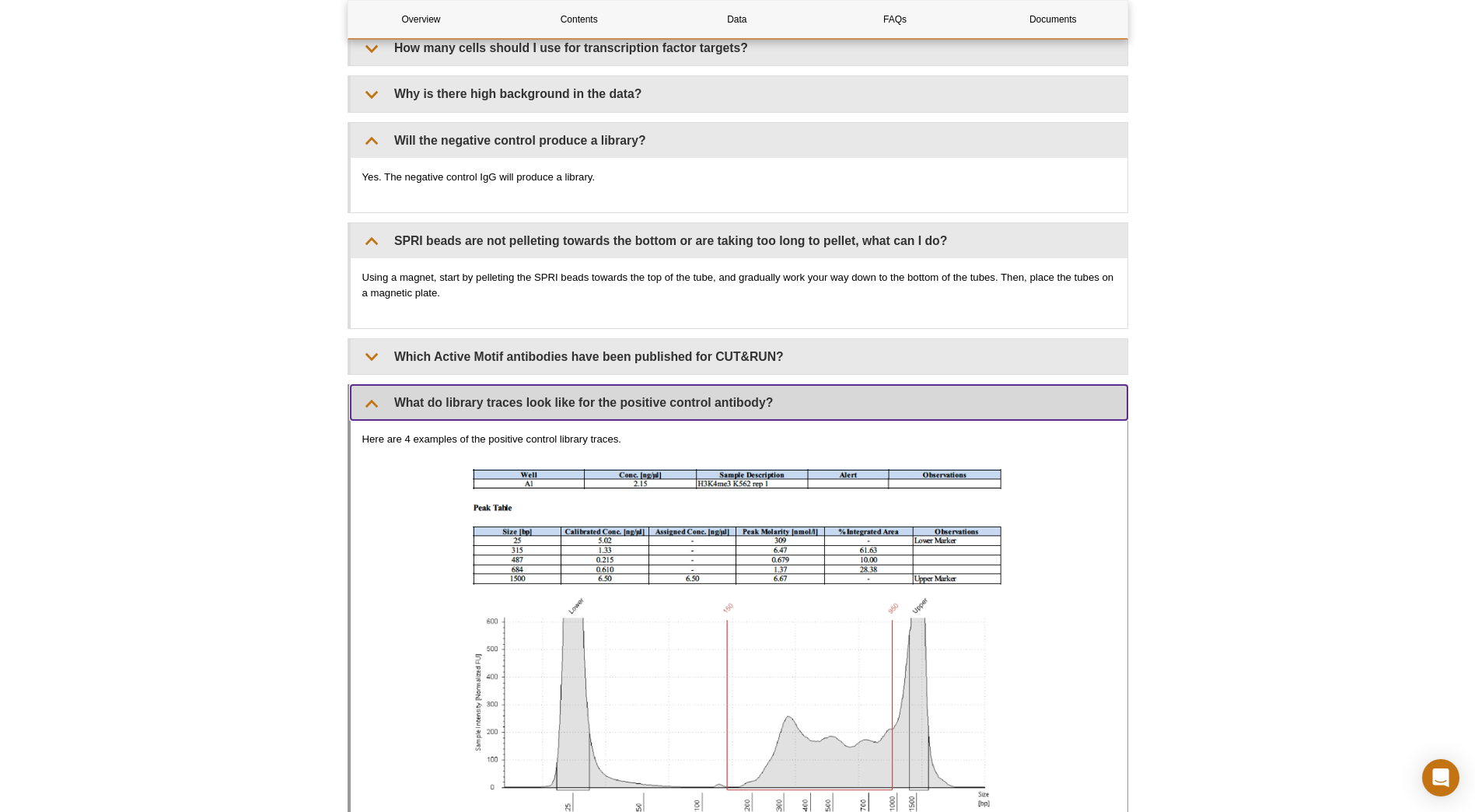
click at [505, 413] on summary "What do library traces look like for the positive control antibody?" at bounding box center [739, 402] width 777 height 35
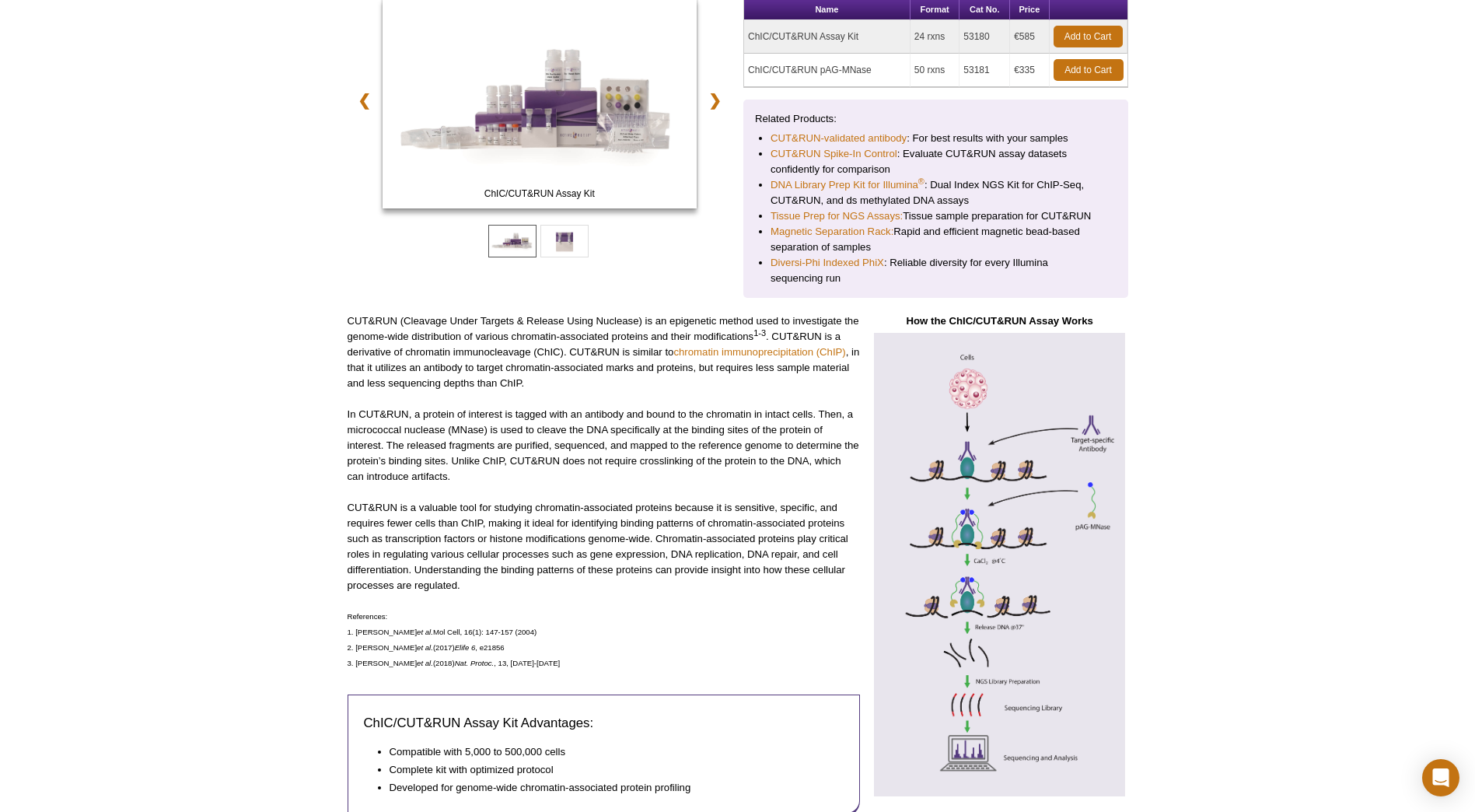
scroll to position [0, 0]
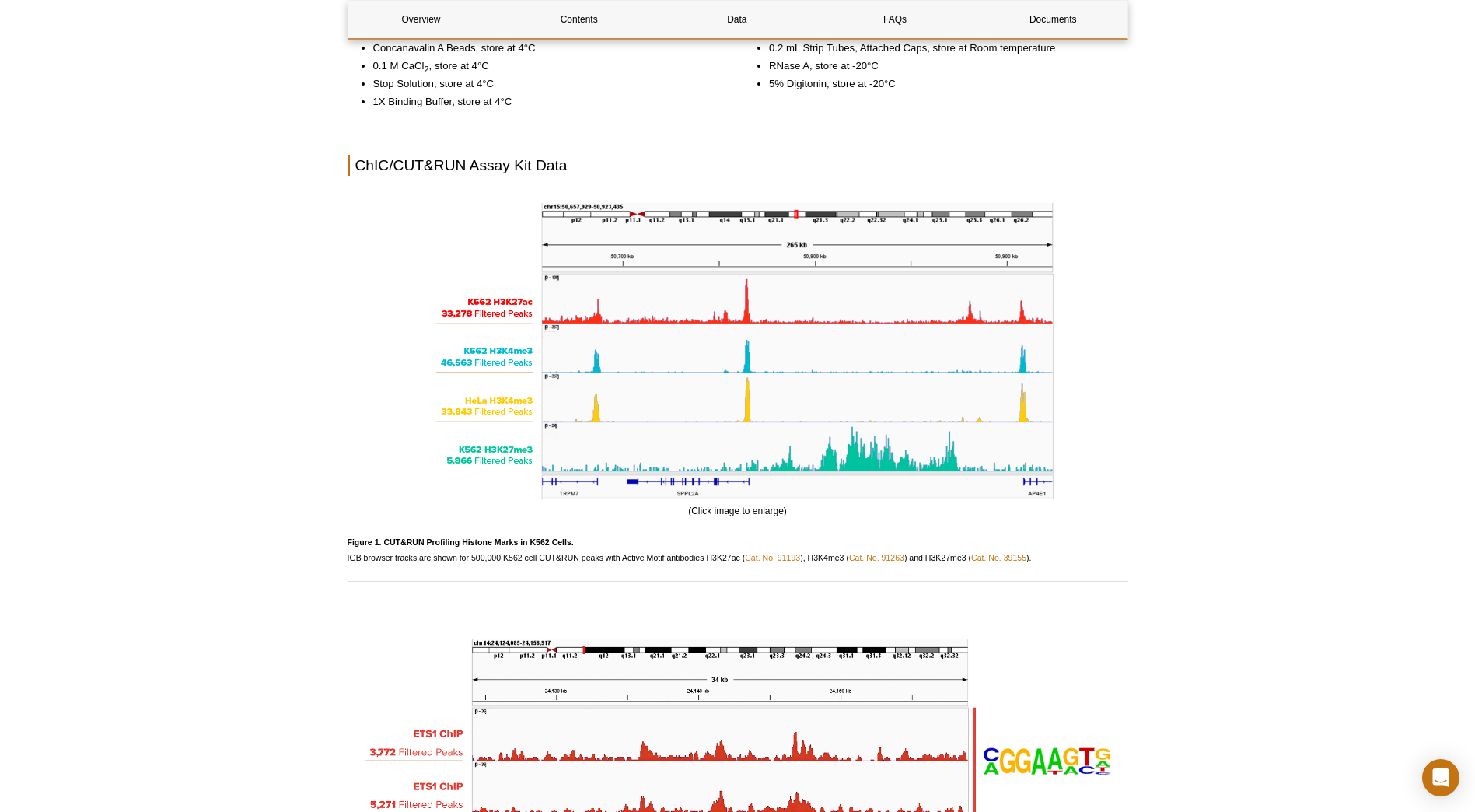
scroll to position [2333, 0]
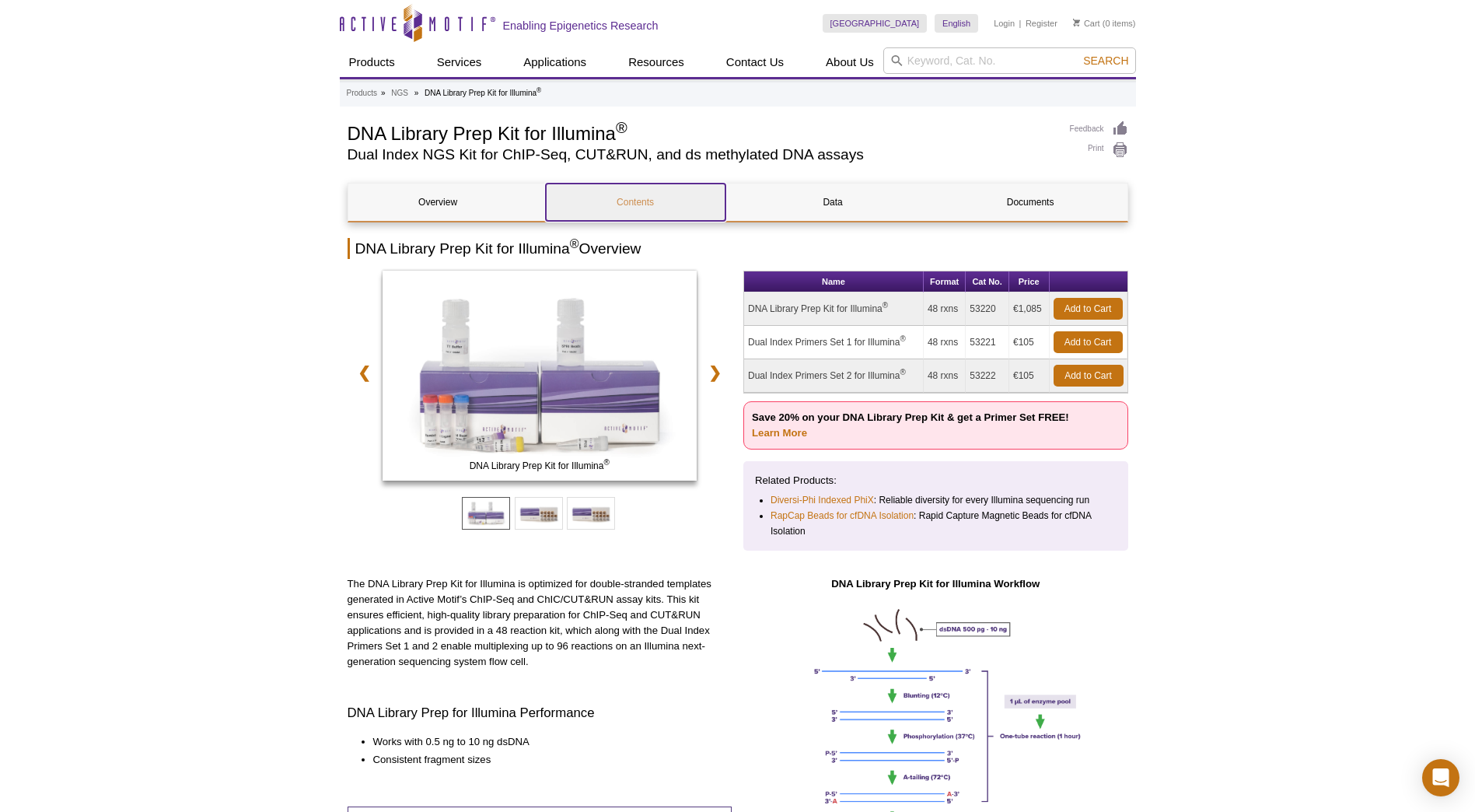
drag, startPoint x: 622, startPoint y: 203, endPoint x: 618, endPoint y: 212, distance: 9.8
click at [622, 204] on link "Contents" at bounding box center [635, 202] width 180 height 37
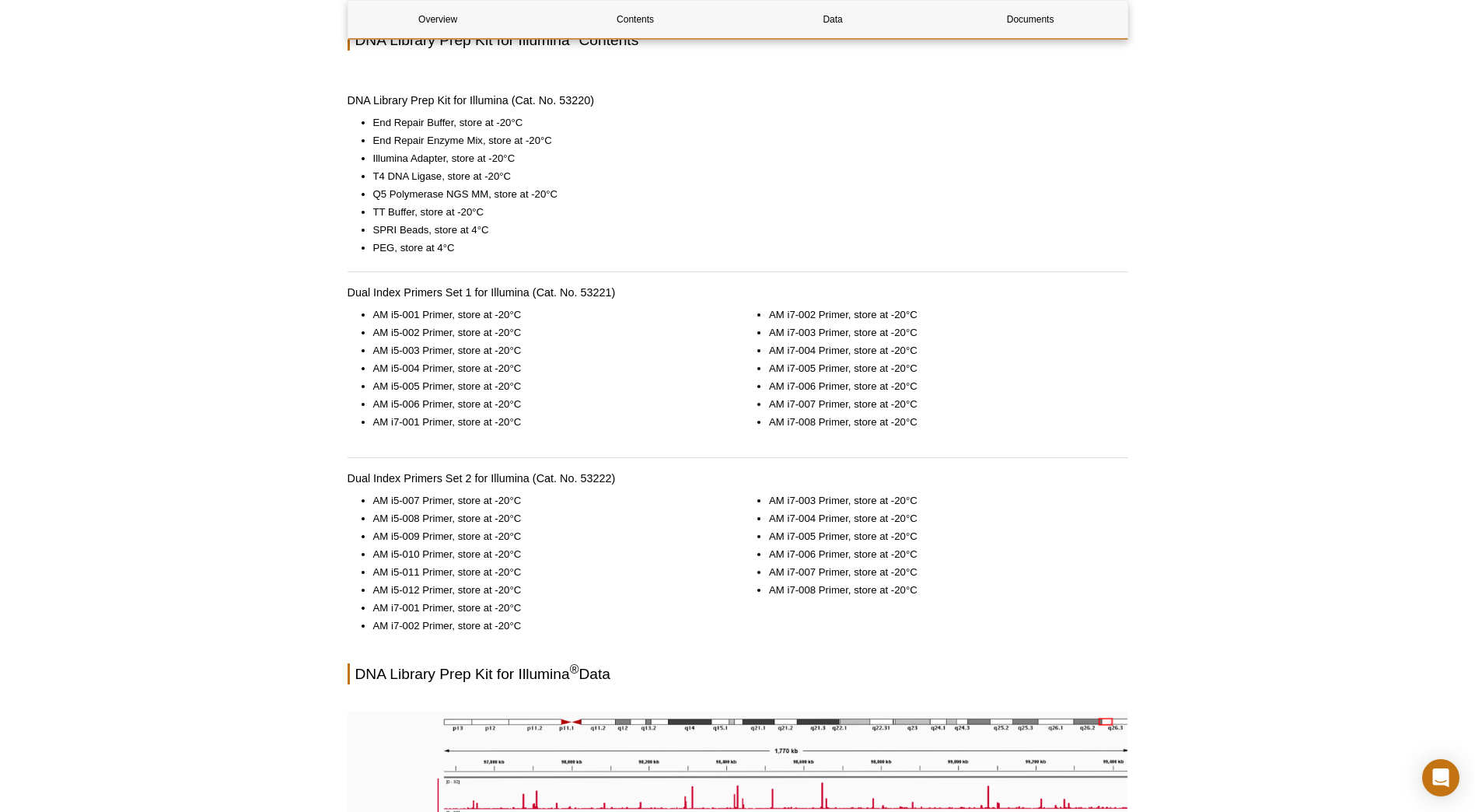
scroll to position [1052, 0]
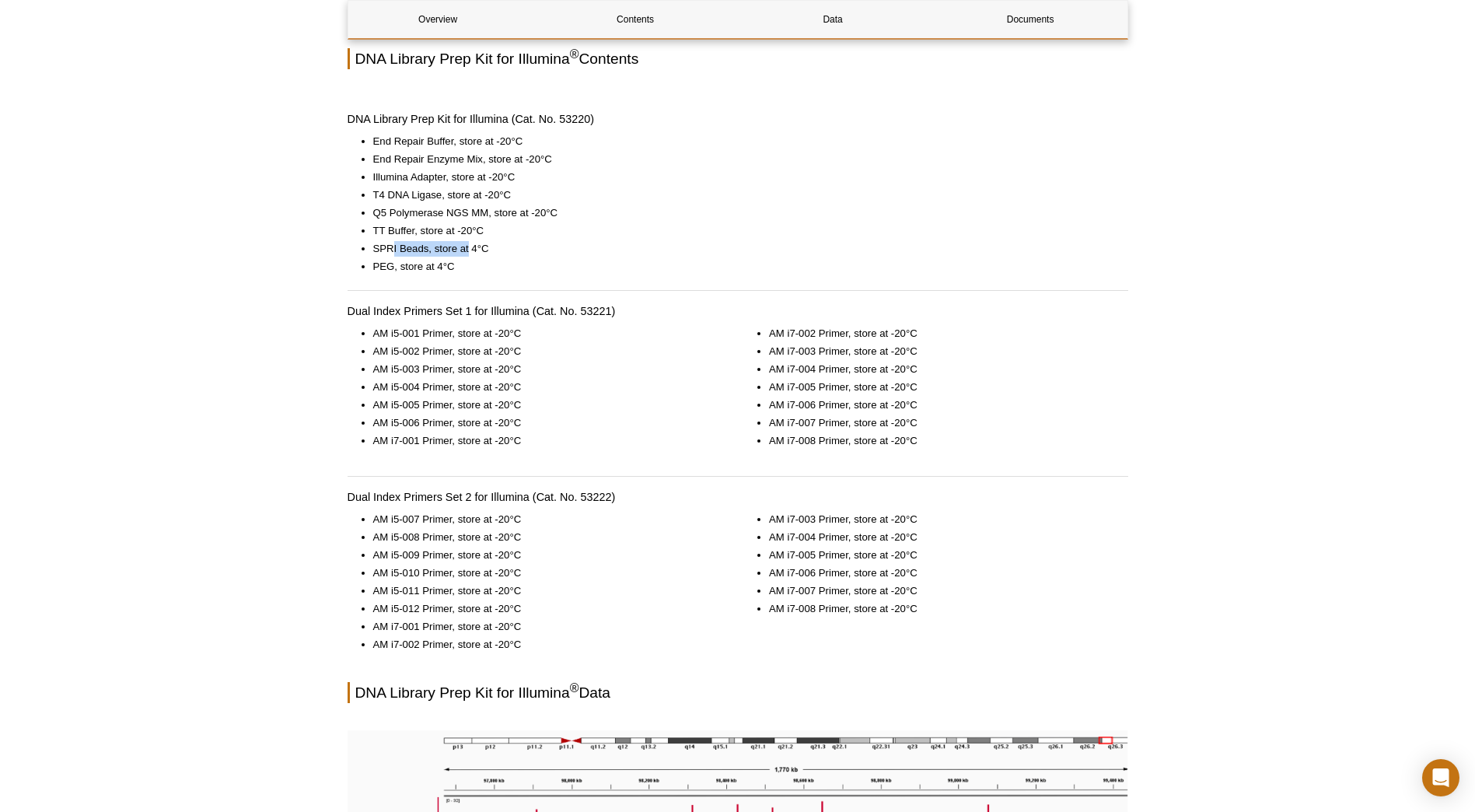
drag, startPoint x: 390, startPoint y: 246, endPoint x: 468, endPoint y: 254, distance: 78.4
click at [468, 254] on li "SPRI Beads, store at 4°C" at bounding box center [742, 249] width 739 height 16
click at [380, 203] on ul "End Repair Buffer, store at -20°C End Repair Enzyme Mix, store at -20°C Illumin…" at bounding box center [730, 204] width 765 height 141
drag, startPoint x: 378, startPoint y: 215, endPoint x: 546, endPoint y: 210, distance: 168.1
click at [546, 210] on li "Q5 Polymerase NGS MM, store at -20°C" at bounding box center [742, 212] width 739 height 16
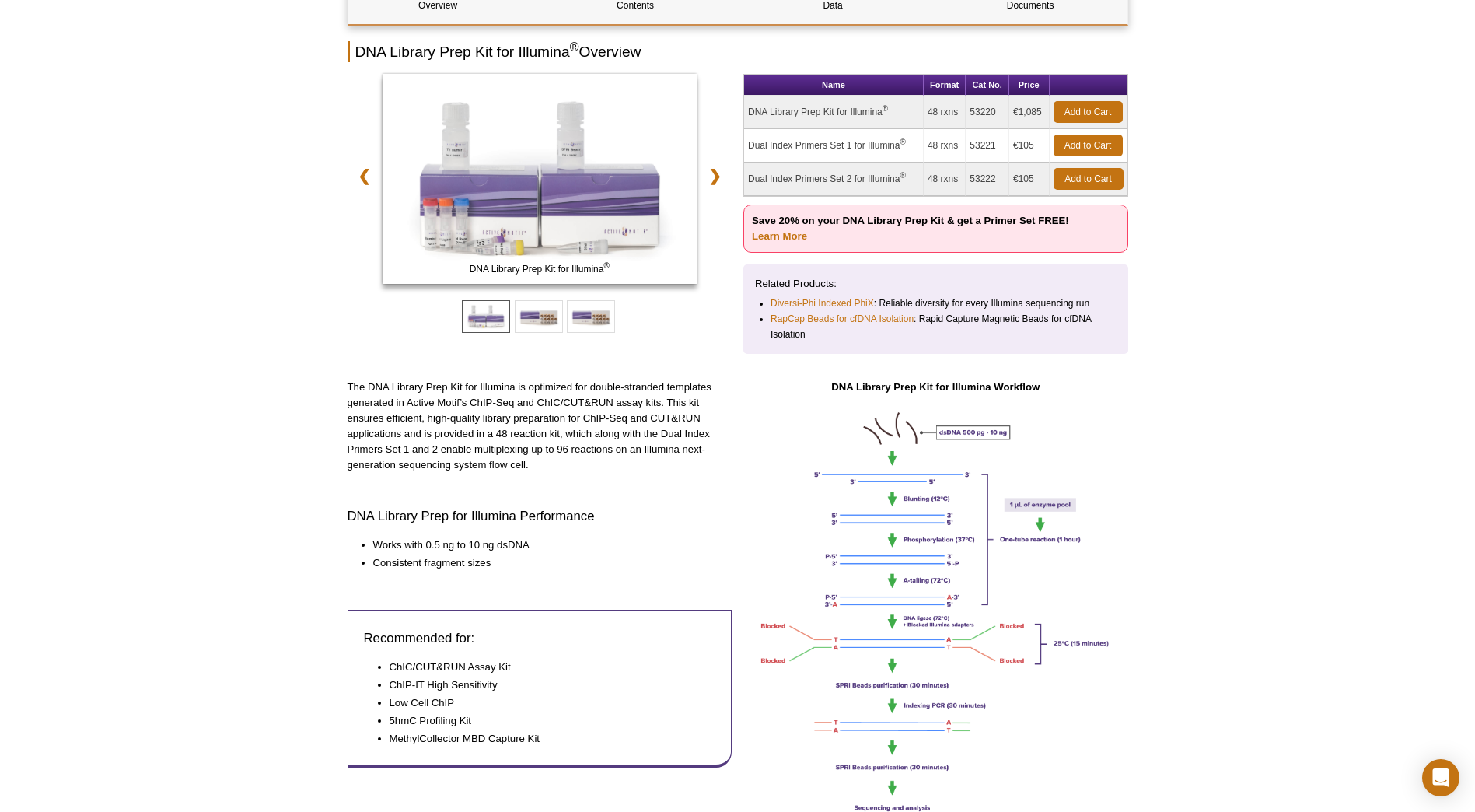
scroll to position [0, 0]
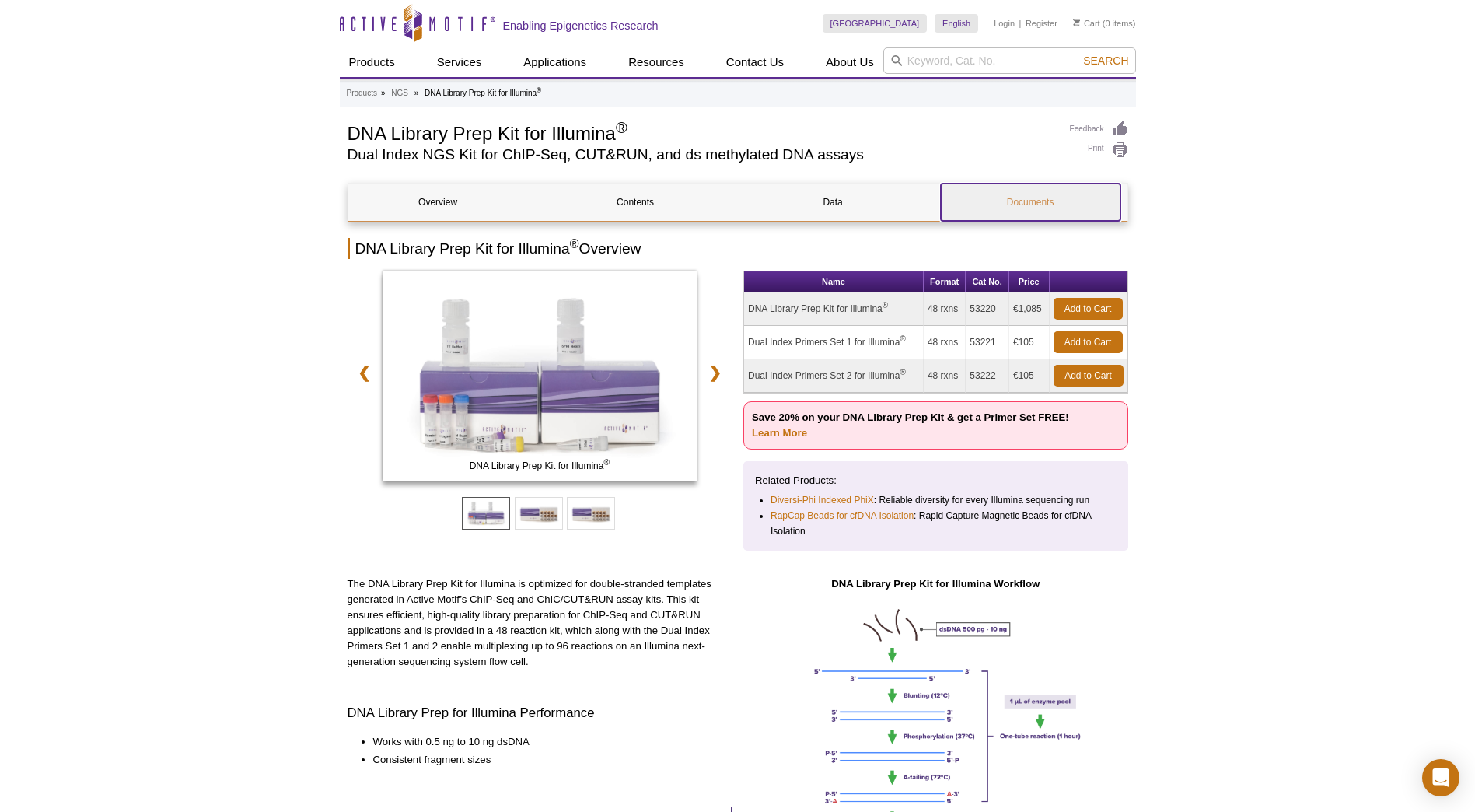
click at [1012, 216] on link "Documents" at bounding box center [1030, 202] width 180 height 37
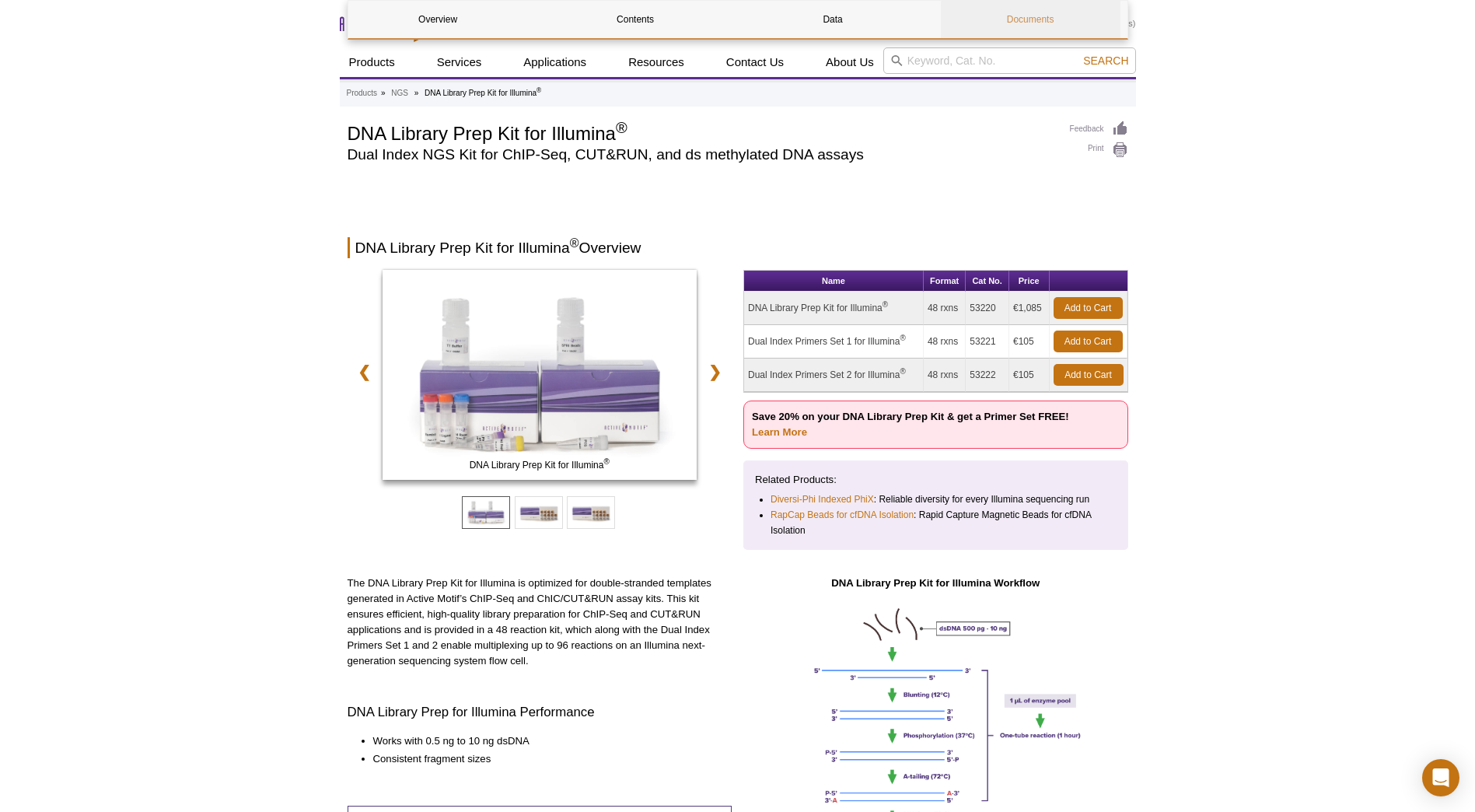
scroll to position [2594, 0]
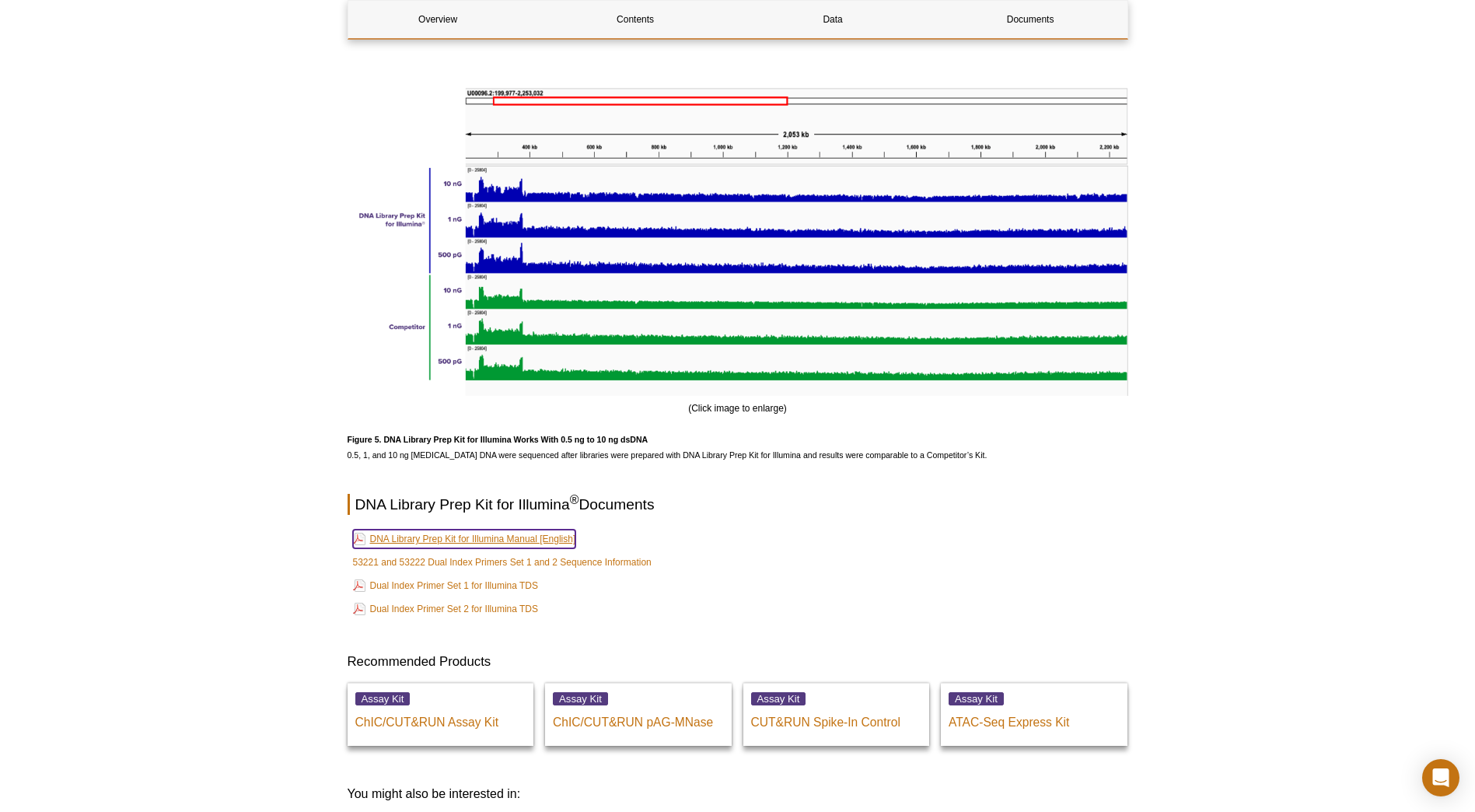
click at [456, 545] on link "DNA Library Prep Kit for Illumina Manual [English]" at bounding box center [464, 539] width 223 height 19
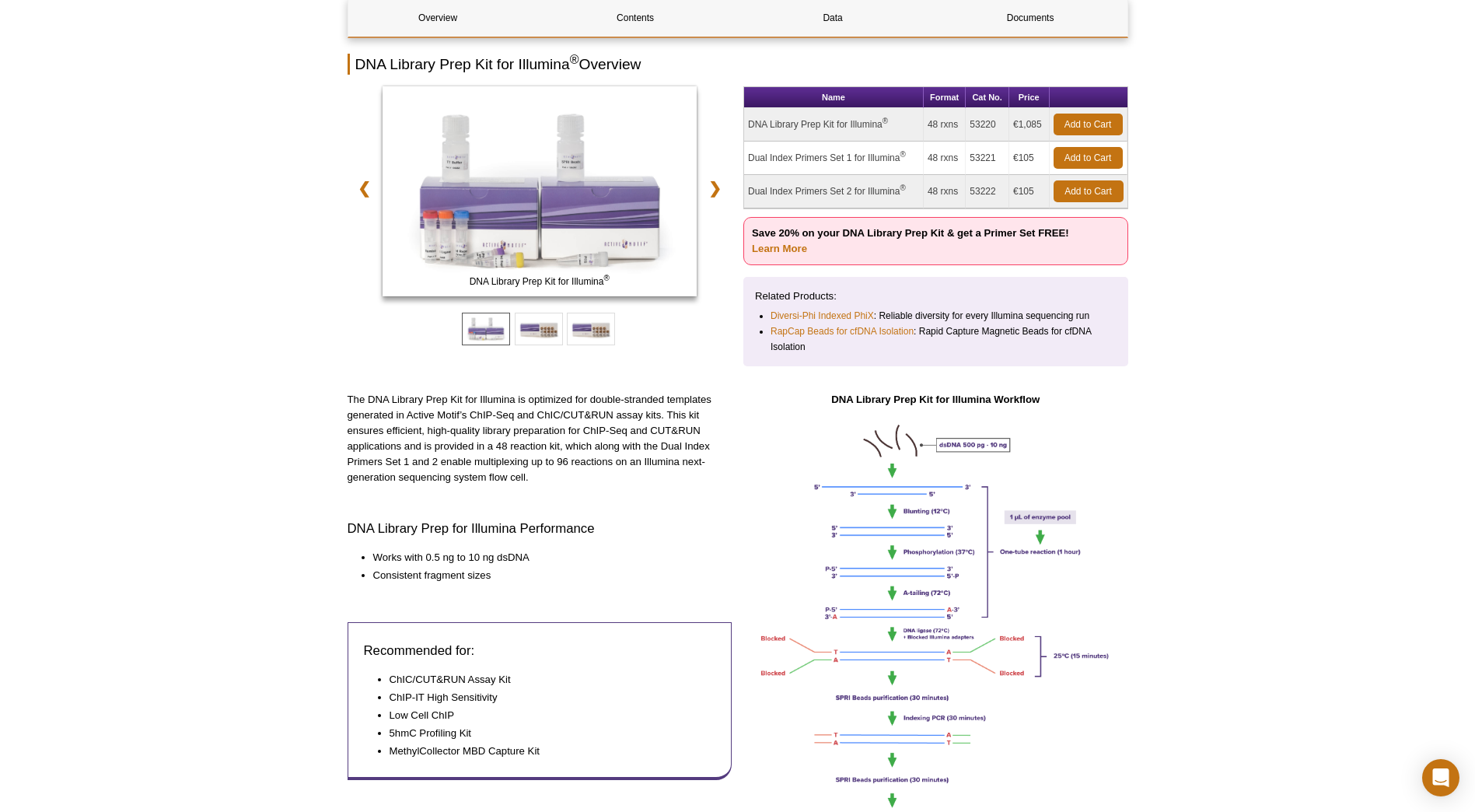
scroll to position [107, 0]
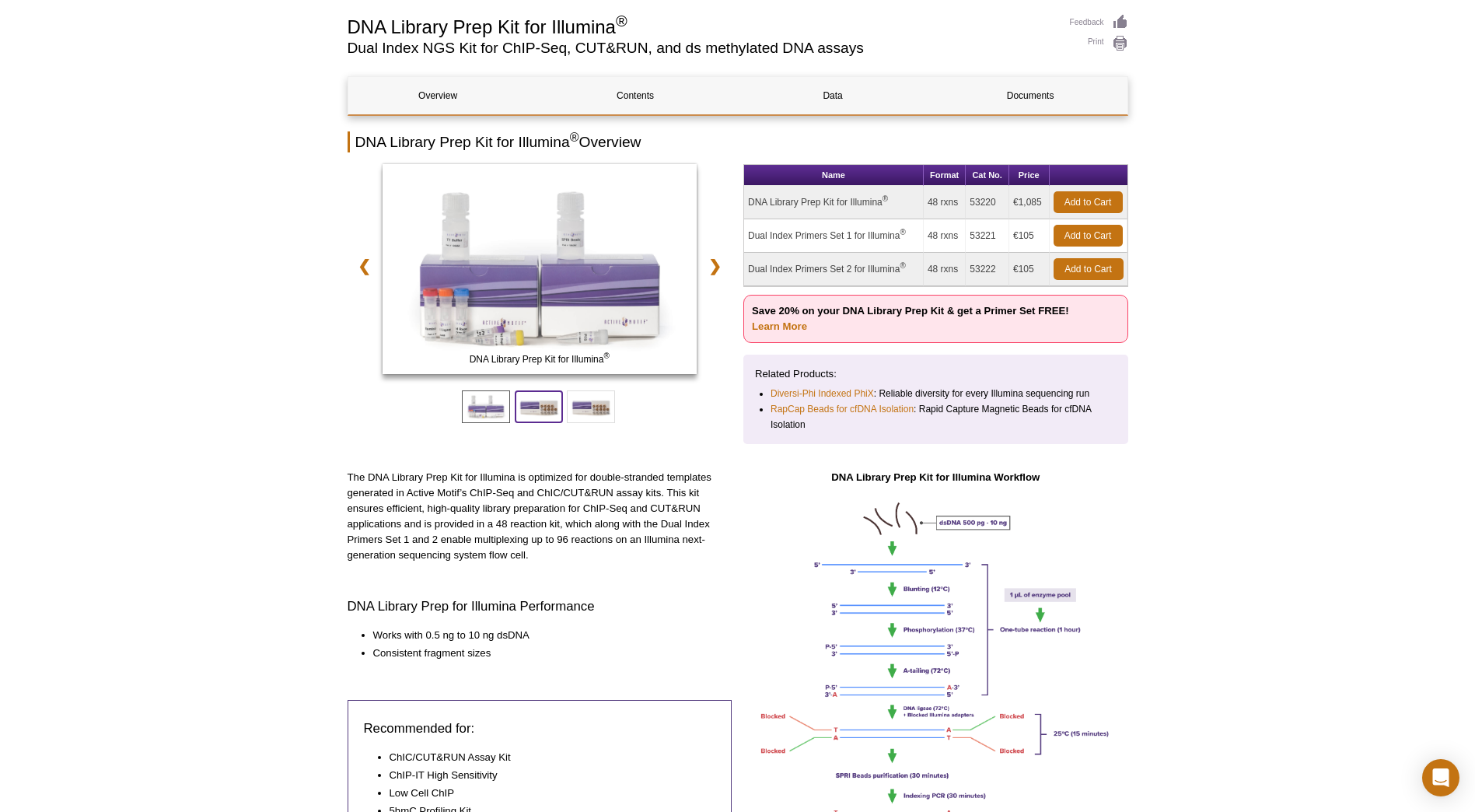
click at [561, 410] on span at bounding box center [539, 407] width 48 height 33
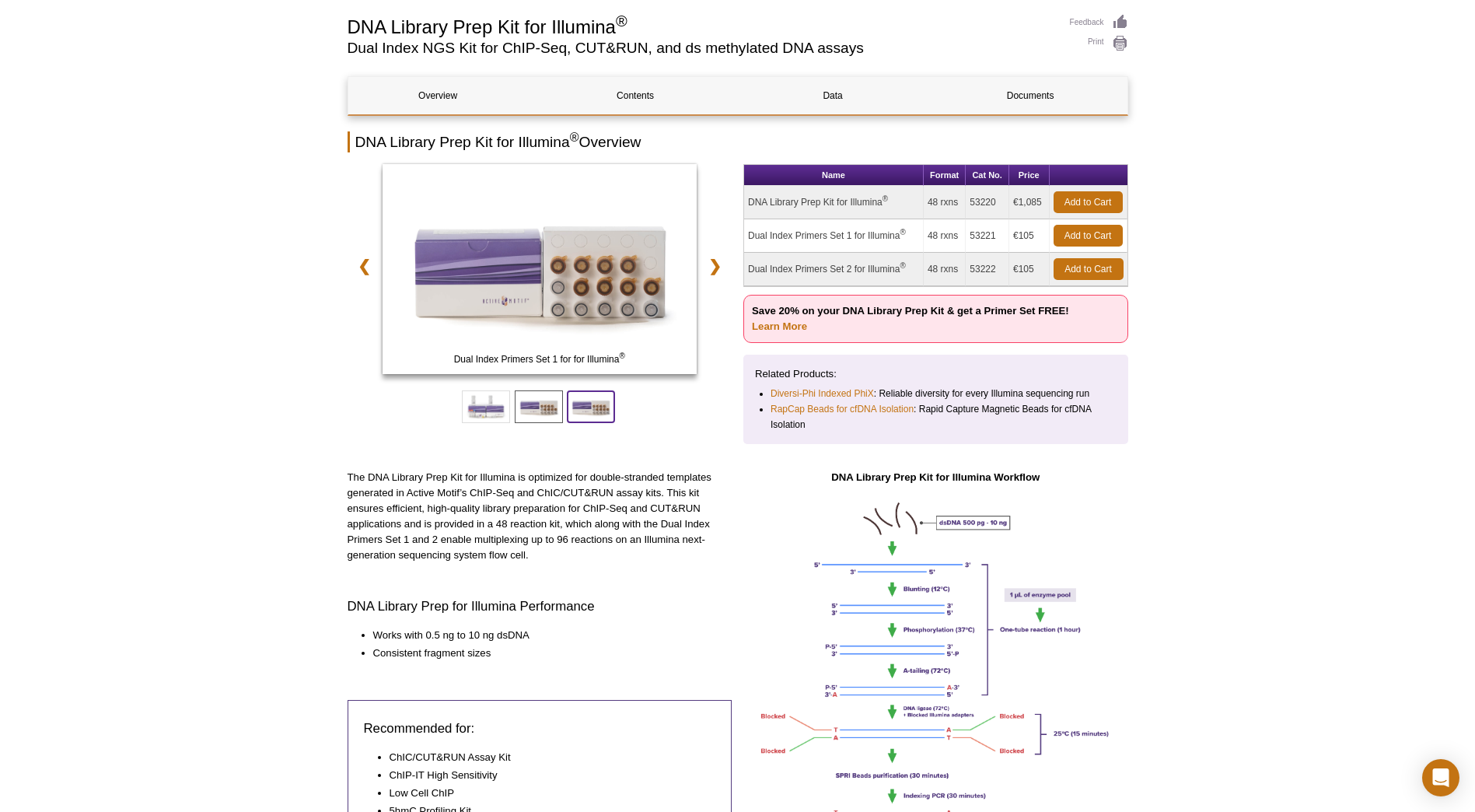
click at [605, 411] on span at bounding box center [591, 407] width 48 height 33
click at [488, 410] on span at bounding box center [486, 407] width 48 height 33
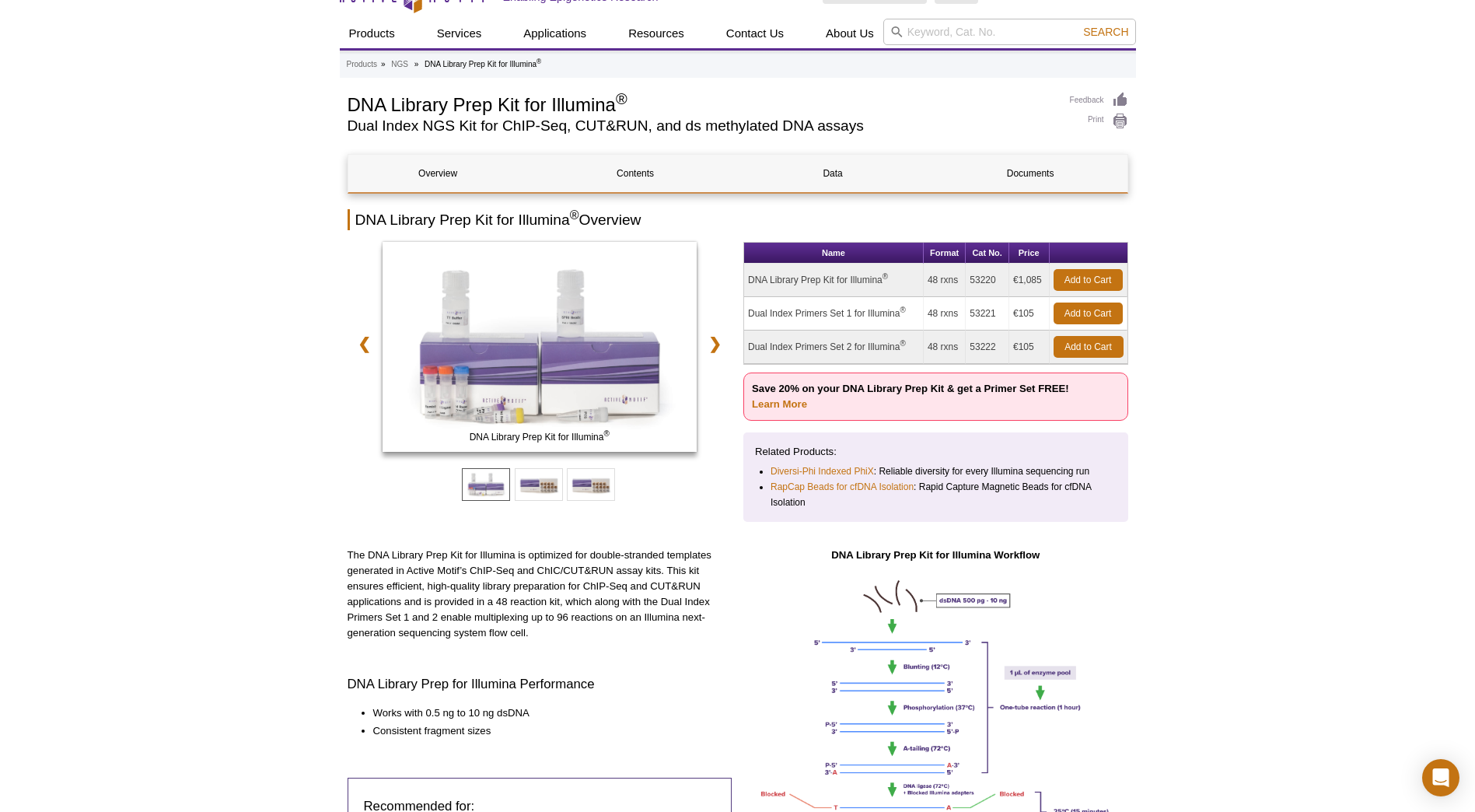
scroll to position [0, 0]
